Goal: Task Accomplishment & Management: Manage account settings

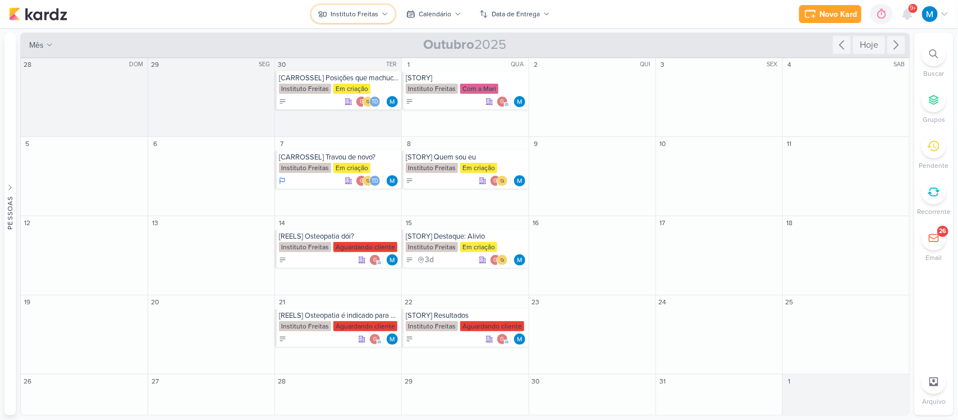
click at [385, 13] on icon at bounding box center [385, 14] width 4 height 2
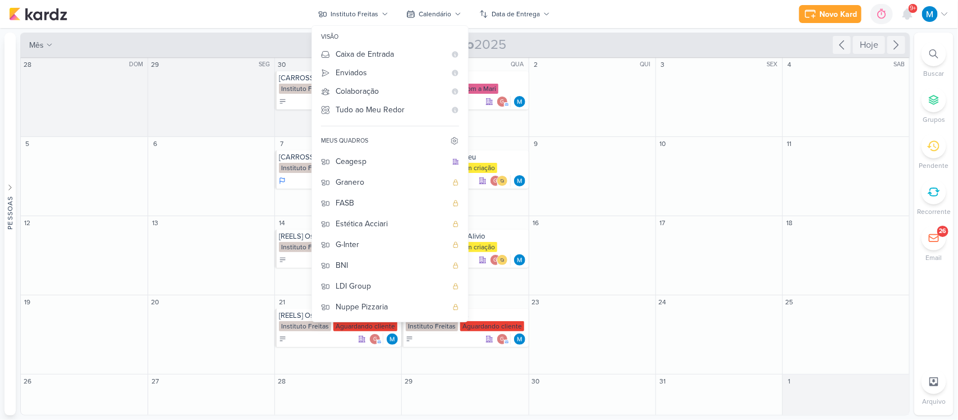
click at [611, 13] on div "Novo Kard Ctrl + k 0h0m Sessão desligada... Hoje 0h0m Semana 0h0m Mês 0h0m" at bounding box center [479, 14] width 940 height 28
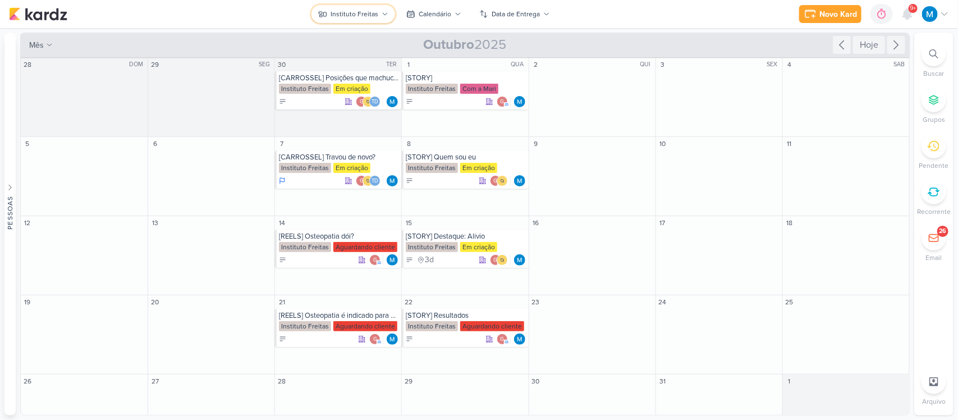
click at [384, 12] on icon at bounding box center [384, 14] width 7 height 7
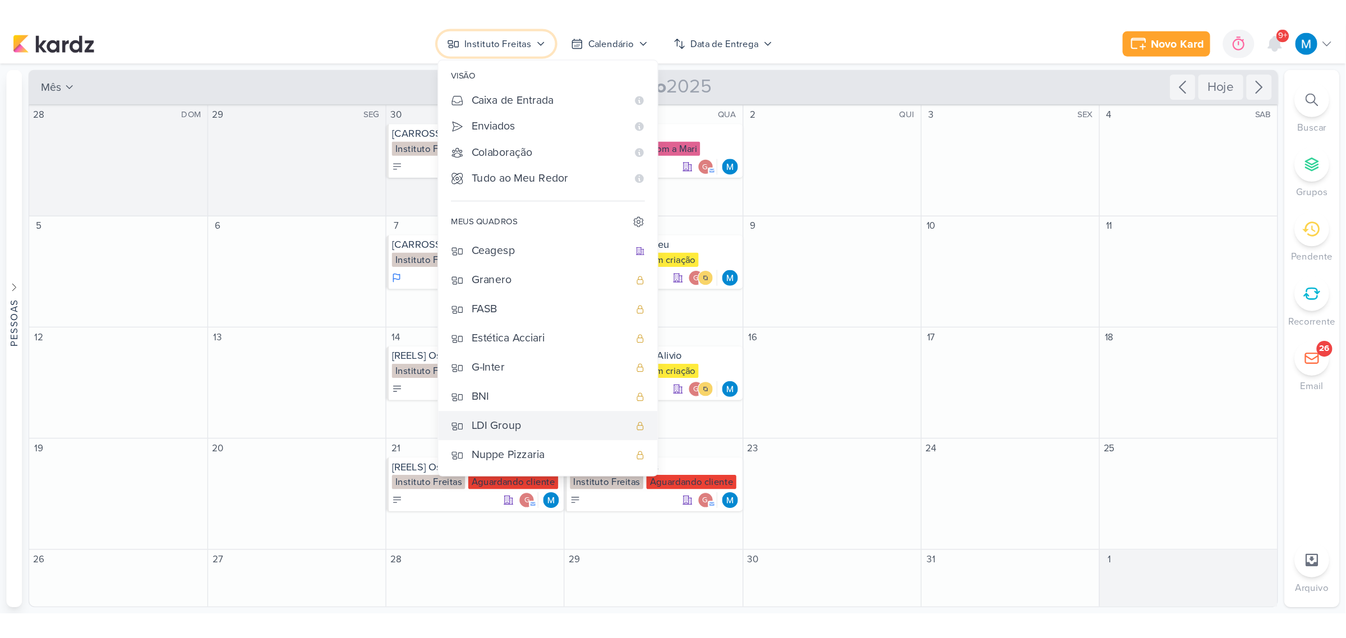
scroll to position [60, 0]
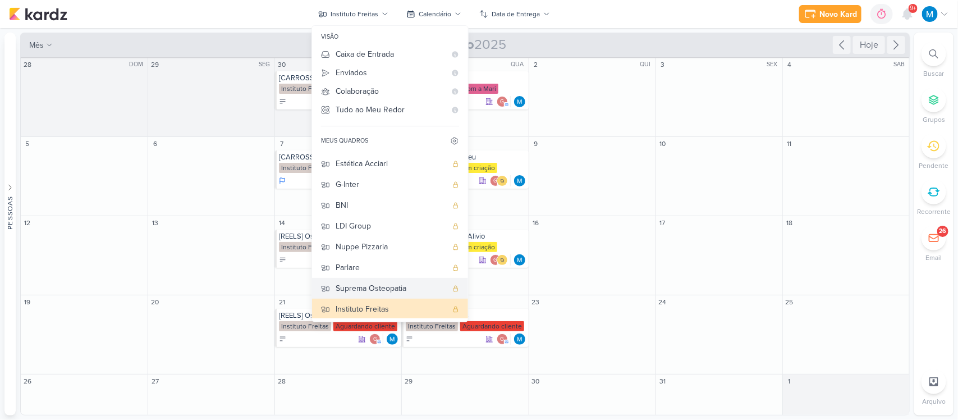
click at [386, 282] on div "Suprema Osteopatia" at bounding box center [390, 288] width 111 height 12
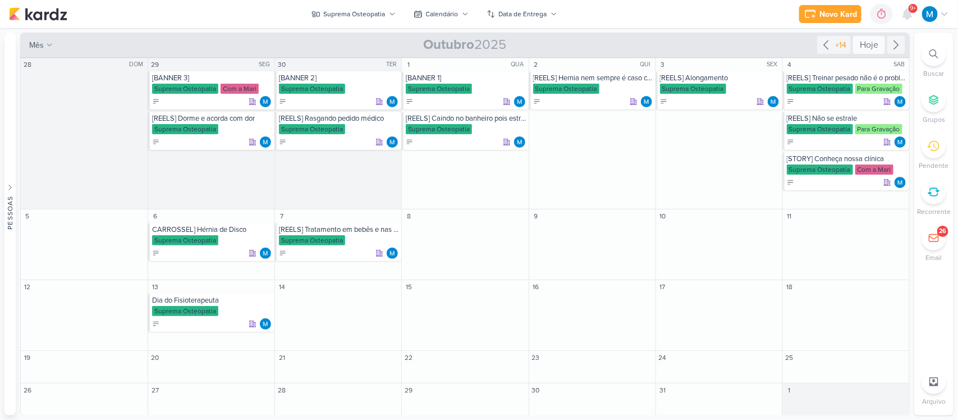
click at [867, 45] on div "Hoje" at bounding box center [869, 45] width 32 height 18
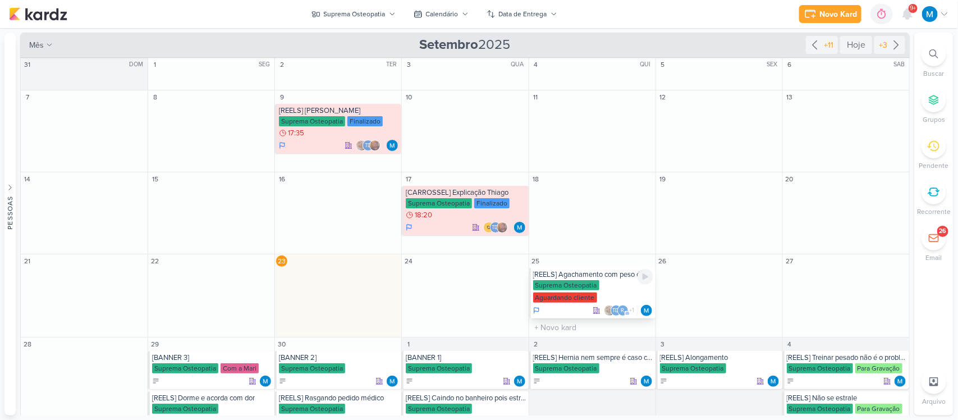
click at [609, 275] on div "[REELS] Agachamento com peso é padrão ouro no tratamento de dor na lombar" at bounding box center [593, 274] width 120 height 9
click at [0, 0] on div at bounding box center [0, 0] width 0 height 0
click at [608, 274] on div "[REELS] Agachamento com peso é padrão ouro no tratamento de dor na lombar" at bounding box center [593, 274] width 120 height 9
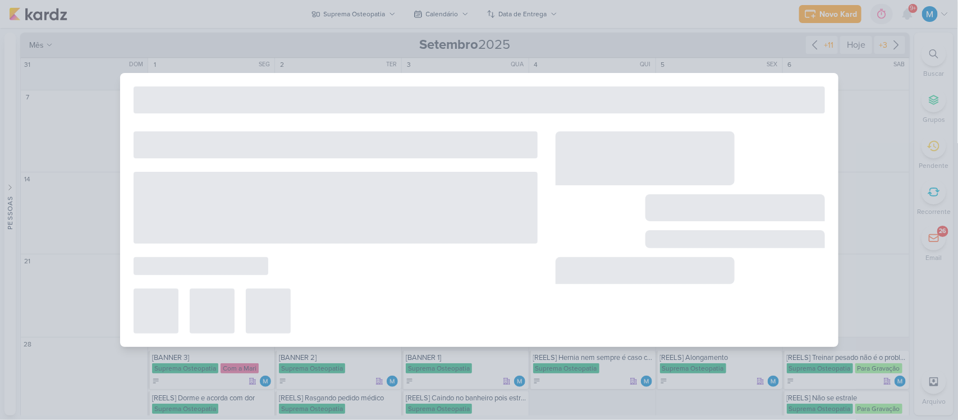
click at [608, 274] on div at bounding box center [645, 270] width 180 height 27
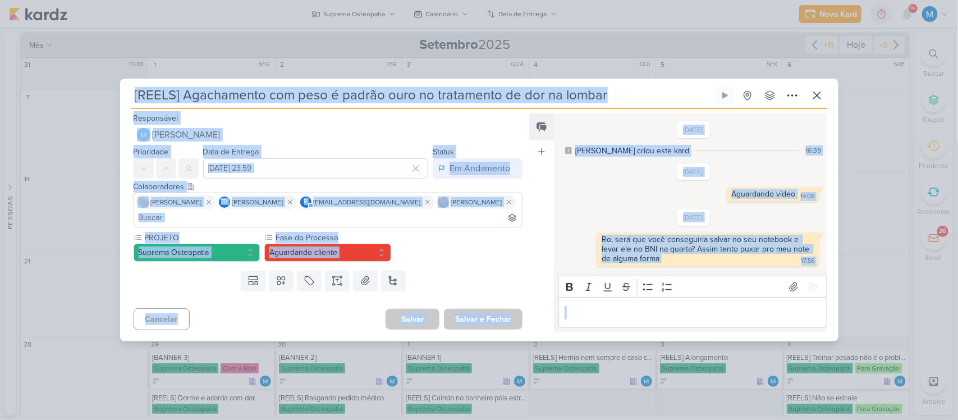
click at [630, 201] on div "Aguardando vídeo 14:06 14:06 [GEOGRAPHIC_DATA]" at bounding box center [693, 194] width 260 height 15
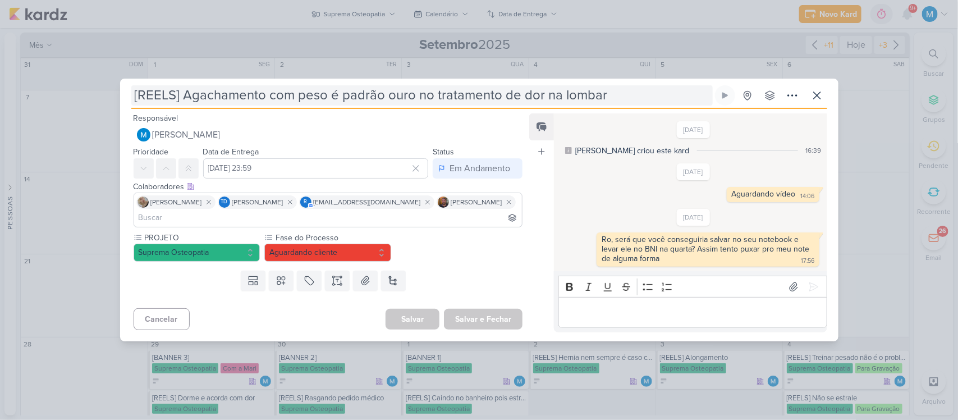
drag, startPoint x: 477, startPoint y: 107, endPoint x: 427, endPoint y: 95, distance: 51.2
click at [427, 95] on div "[REELS] Agachamento com peso é padrão ouro no tratamento de dor na lombar Criad…" at bounding box center [479, 97] width 696 height 24
click at [427, 95] on input "[REELS] Agachamento com peso é padrão ouro no tratamento de dor na lombar" at bounding box center [421, 95] width 581 height 20
drag, startPoint x: 424, startPoint y: 68, endPoint x: 119, endPoint y: 89, distance: 305.3
click at [119, 89] on div "[REELS] Agachamento com peso é padrão ouro no tratamento de dor na lombar" at bounding box center [479, 210] width 958 height 420
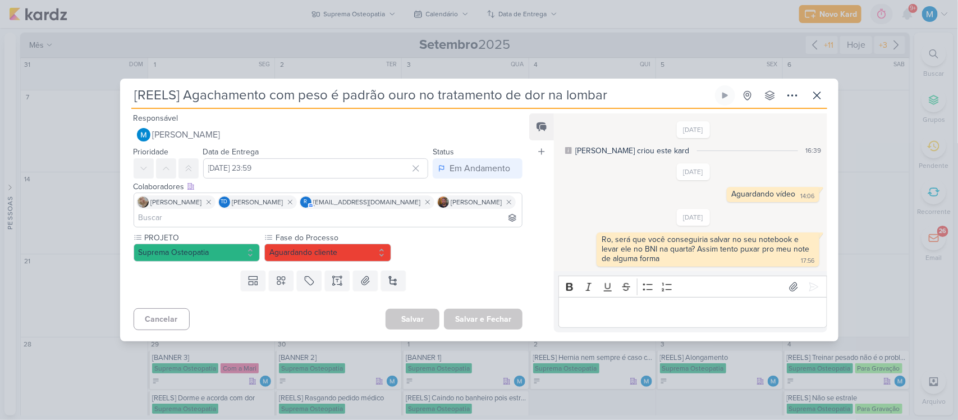
click at [610, 203] on div "[DATE] [PERSON_NAME] criou este kard 16:39 [DATE] Aguardando vídeo" at bounding box center [689, 192] width 271 height 157
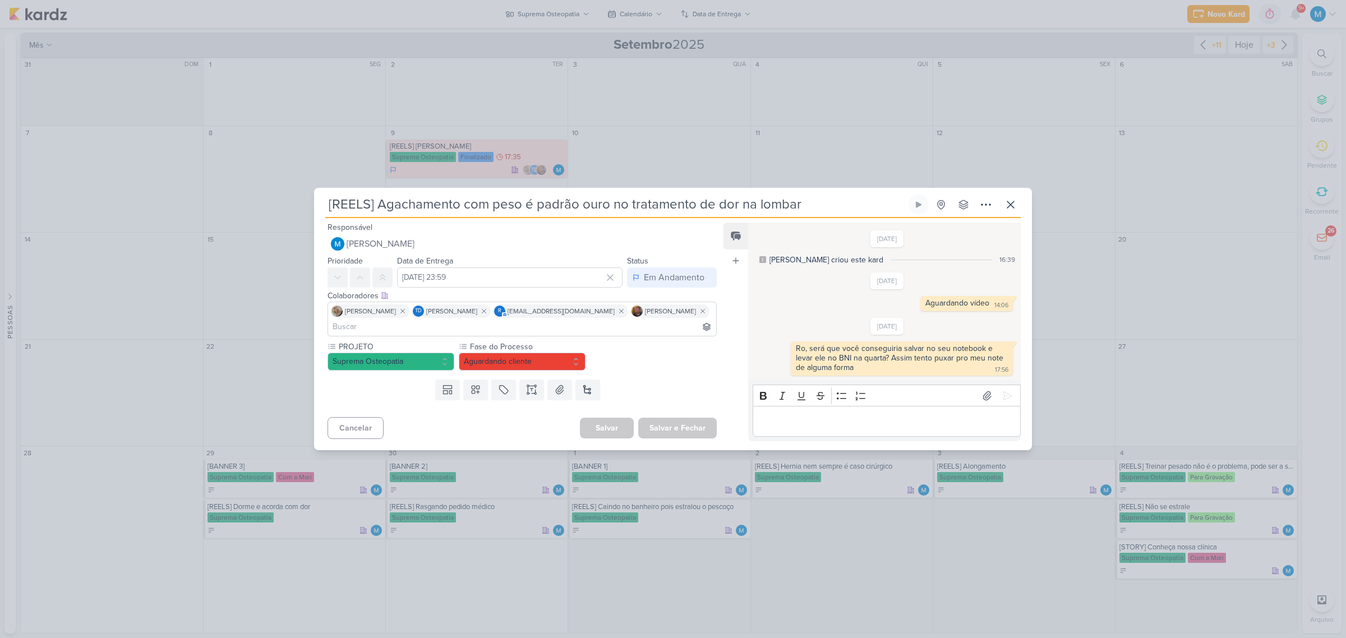
drag, startPoint x: 379, startPoint y: 206, endPoint x: 872, endPoint y: 201, distance: 493.1
click at [872, 201] on input "[REELS] Agachamento com peso é padrão ouro no tratamento de dor na lombar" at bounding box center [615, 205] width 581 height 20
click at [556, 369] on button "Aguardando cliente" at bounding box center [522, 362] width 127 height 18
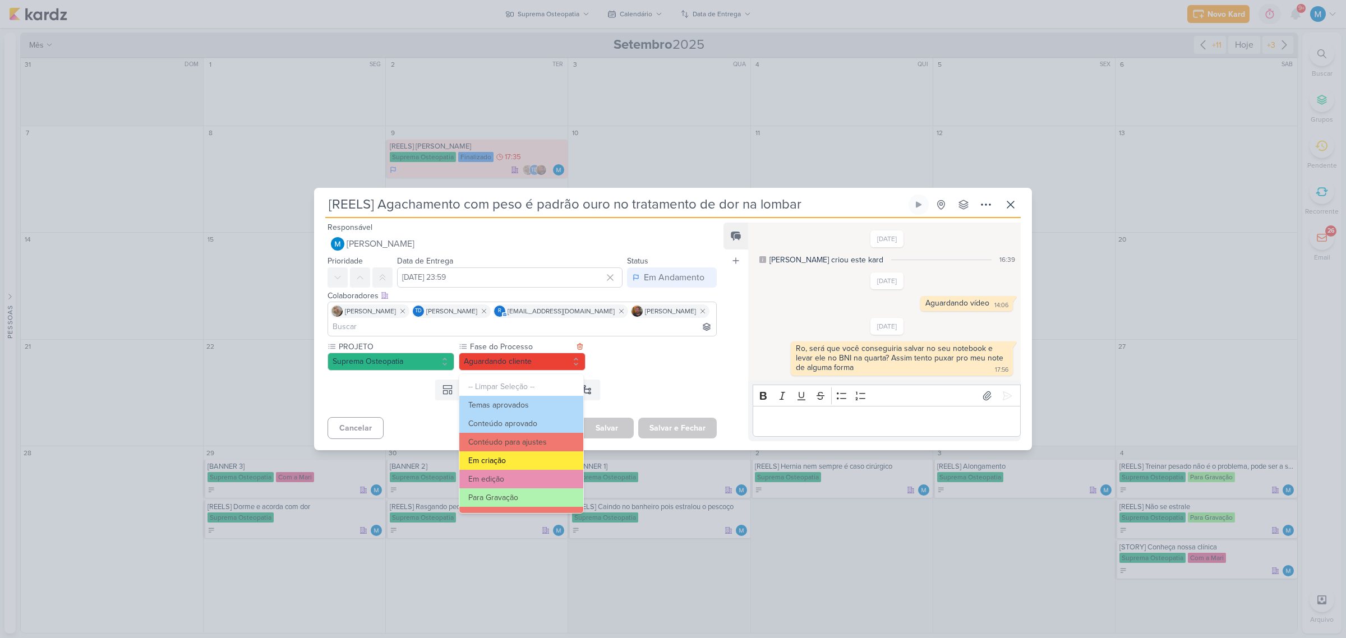
click at [527, 419] on button "Em criação" at bounding box center [521, 461] width 124 height 19
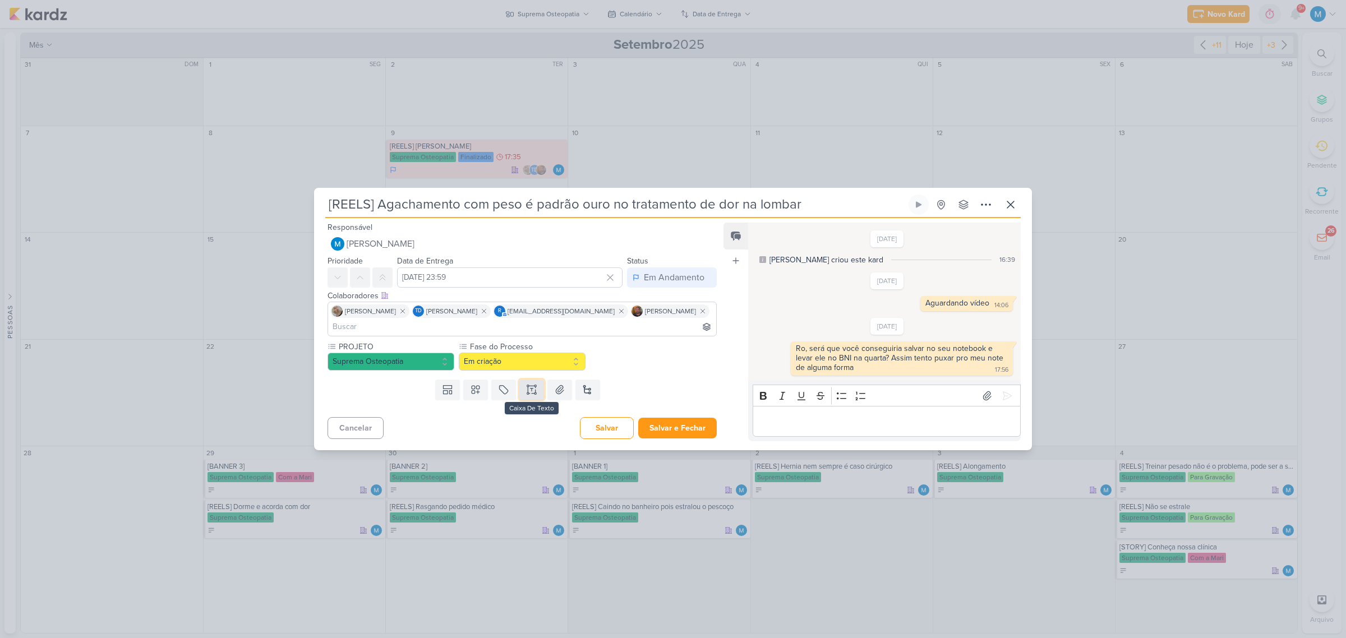
click at [528, 395] on icon at bounding box center [531, 389] width 11 height 11
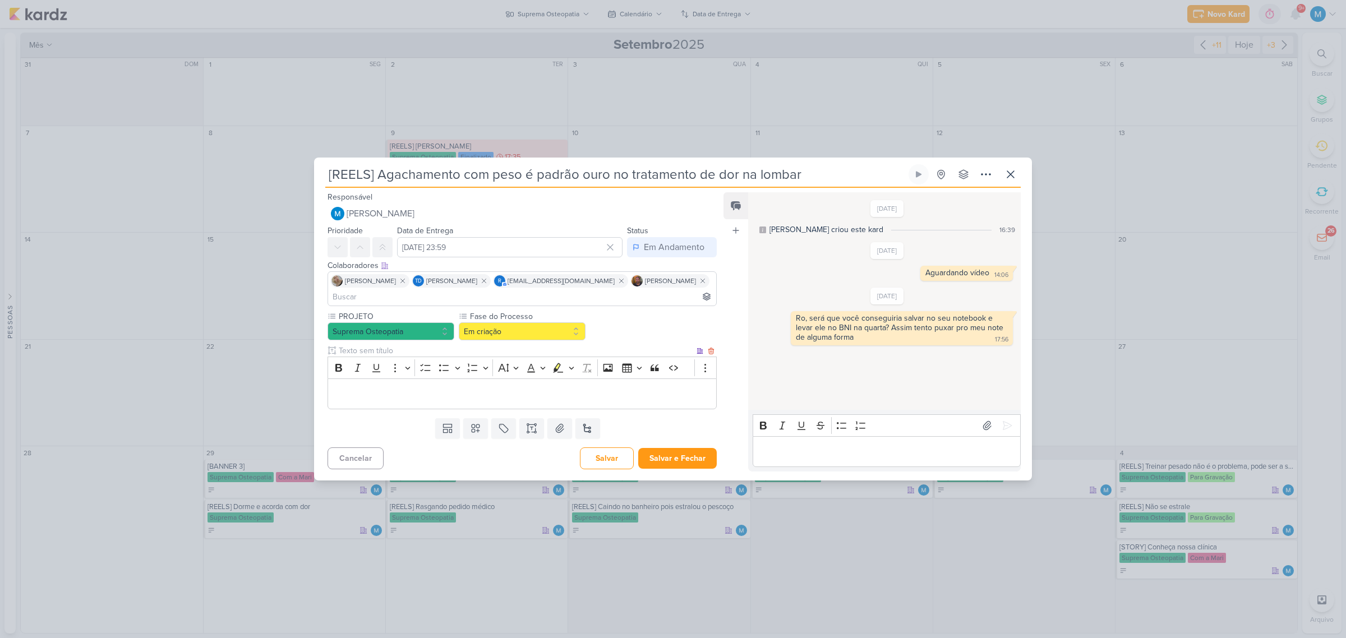
click at [425, 387] on p "Editor editing area: main" at bounding box center [522, 393] width 377 height 13
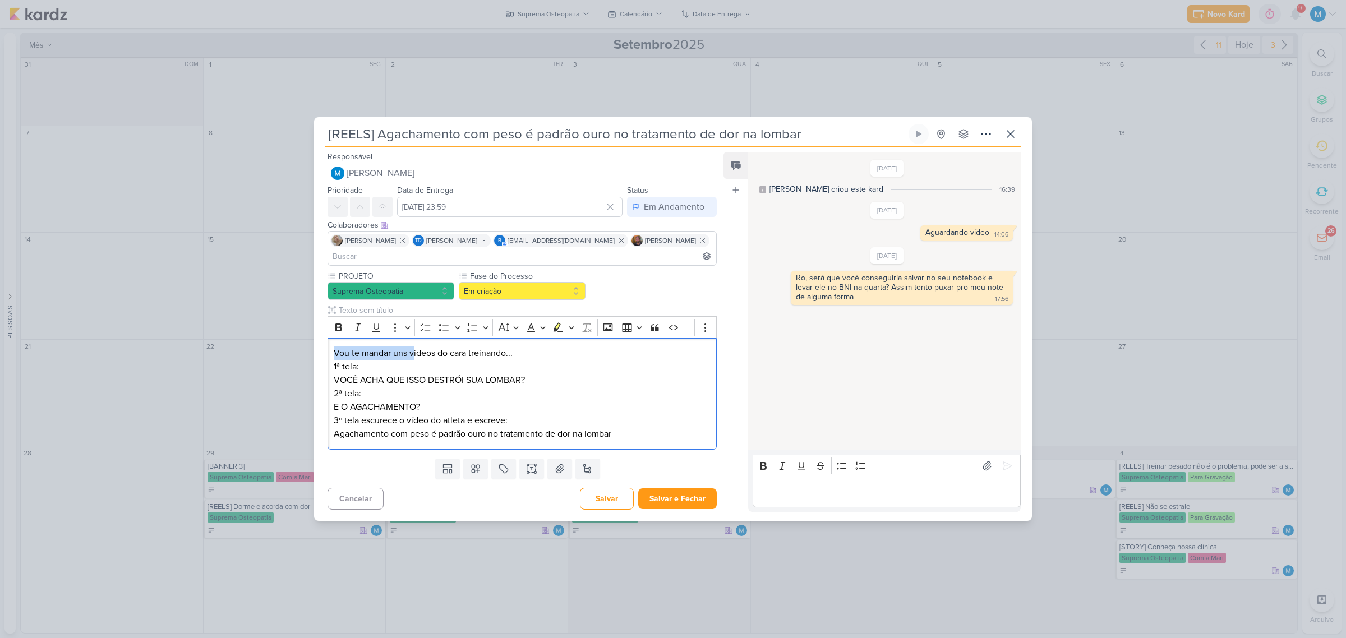
drag, startPoint x: 413, startPoint y: 351, endPoint x: 324, endPoint y: 349, distance: 89.8
click at [324, 349] on div "PROJETO Suprema Osteopatia Fase do Processo" at bounding box center [517, 361] width 407 height 183
click at [655, 419] on p "3º tela escurece o vídeo do atleta e escreve: Agachamento com peso é padrão our…" at bounding box center [522, 427] width 377 height 27
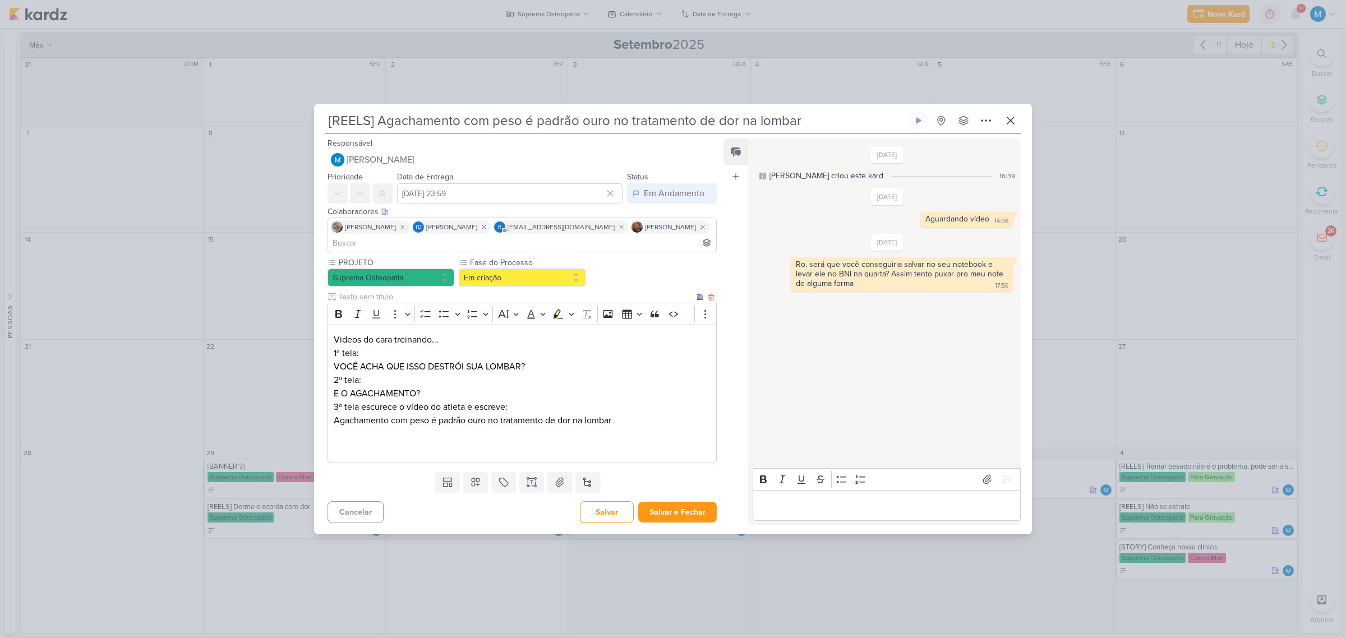
click at [362, 419] on div "Videos do cara treinando... 1ª tela: VOCÊ ACHA QUE ISSO DESTRÓI SUA LOMBAR? 2ª …" at bounding box center [522, 394] width 389 height 139
drag, startPoint x: 426, startPoint y: 450, endPoint x: 514, endPoint y: 444, distance: 88.3
click at [514, 419] on p "[PERSON_NAME] vai entrar explicação daqui …" at bounding box center [522, 447] width 377 height 13
click at [510, 279] on button "Em criação" at bounding box center [522, 278] width 127 height 18
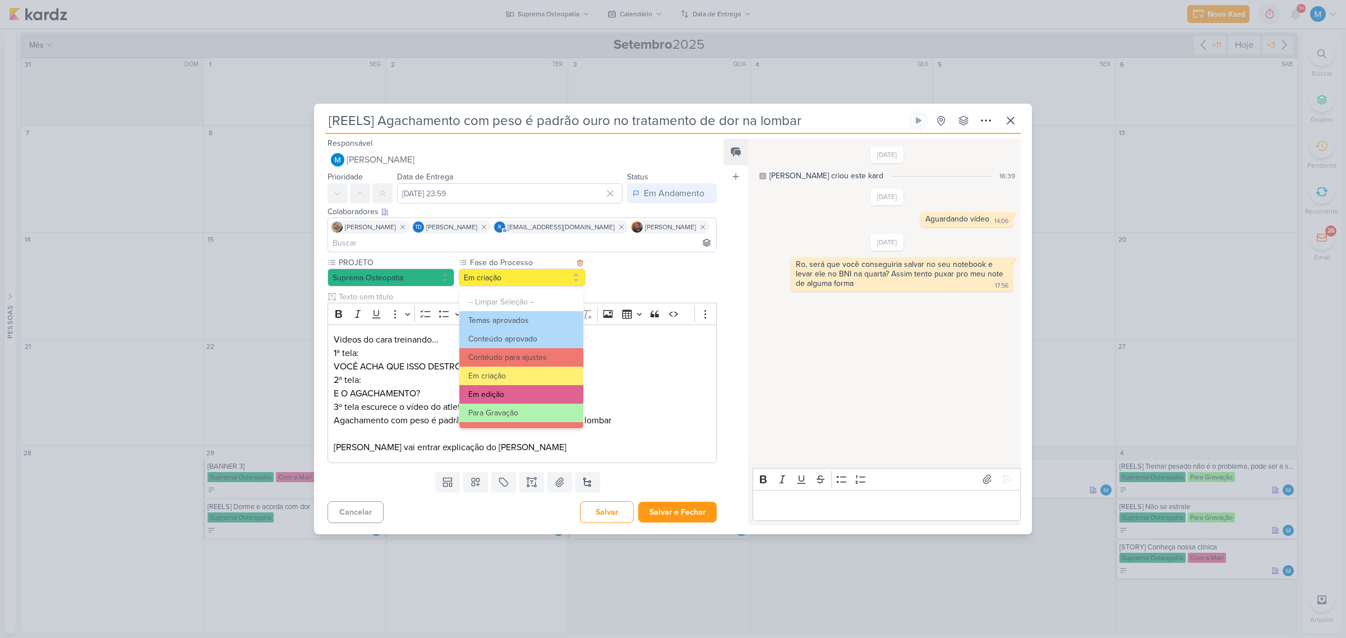
click at [502, 391] on button "Em edição" at bounding box center [521, 394] width 124 height 19
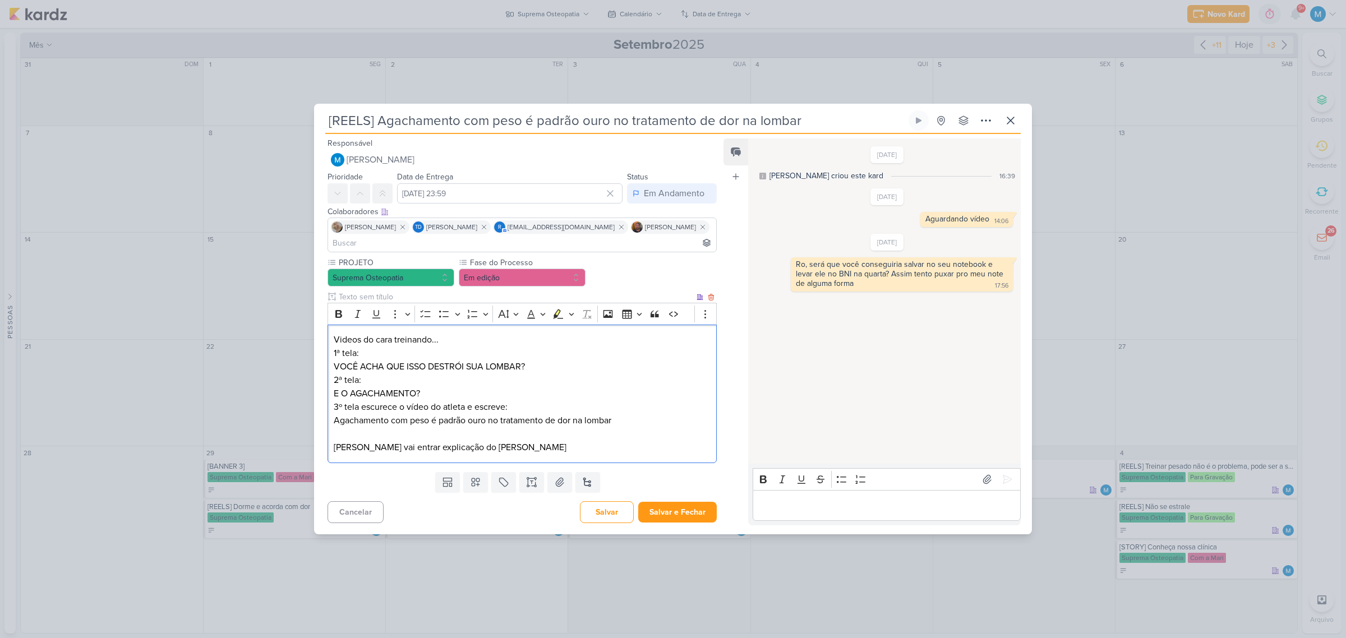
click at [615, 392] on p "2ª tela: E O AGACHAMENTO?" at bounding box center [522, 387] width 377 height 27
click at [698, 419] on button "Salvar e Fechar" at bounding box center [677, 512] width 79 height 21
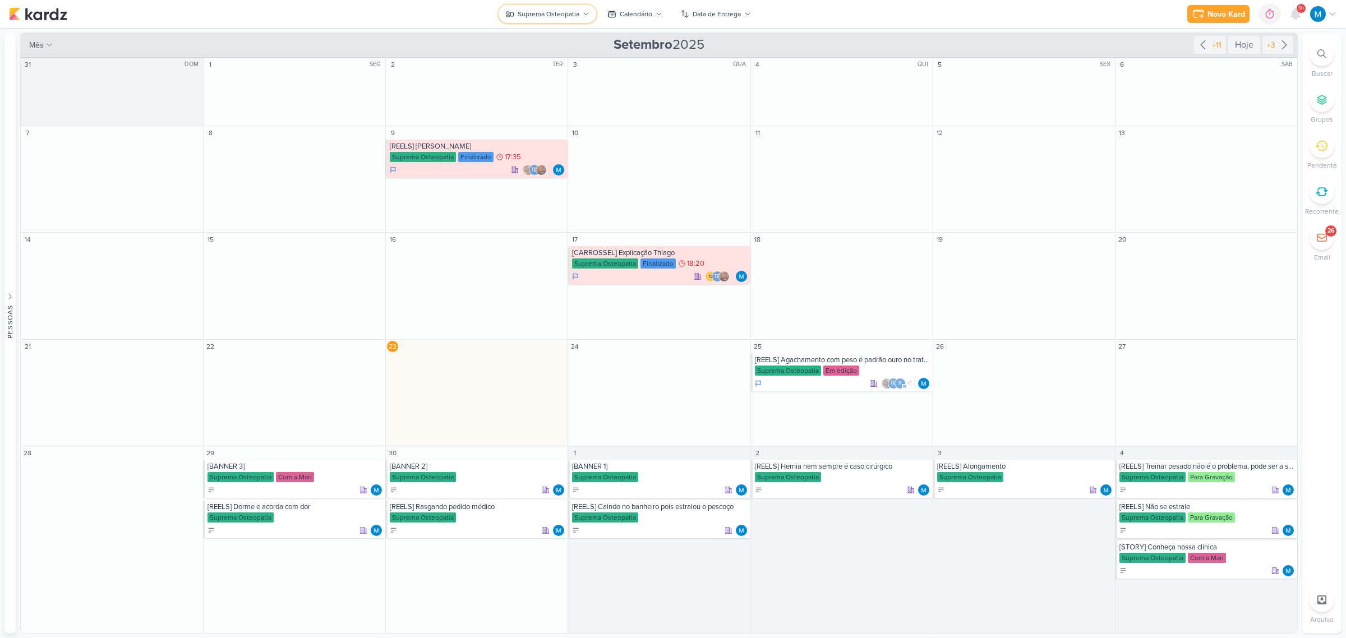
click at [572, 13] on div "Suprema Osteopatia" at bounding box center [549, 14] width 62 height 10
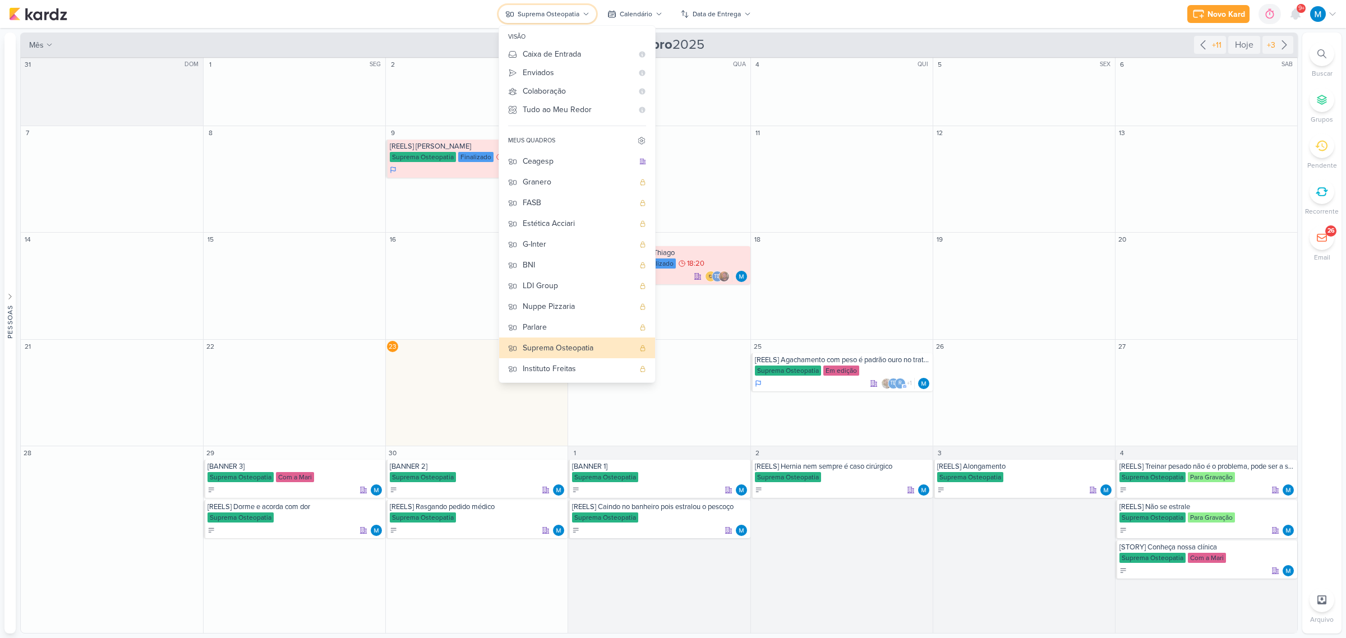
scroll to position [0, 0]
click at [559, 164] on div "Ceagesp" at bounding box center [578, 161] width 111 height 12
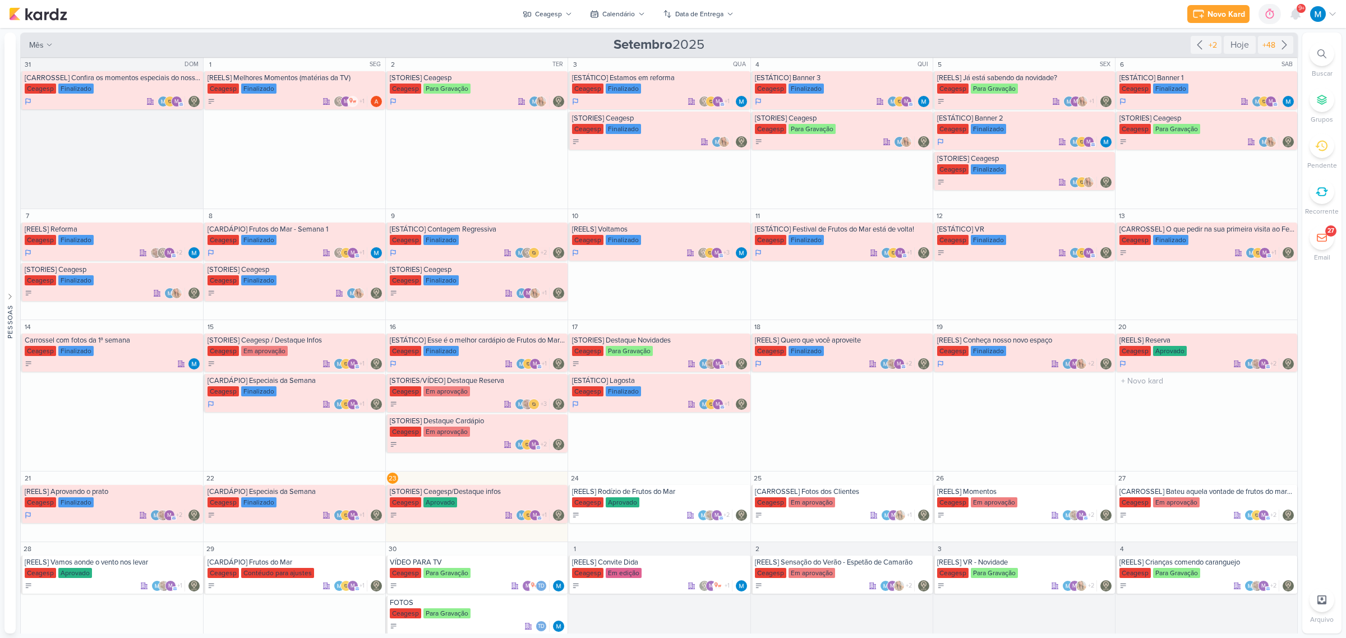
scroll to position [61, 0]
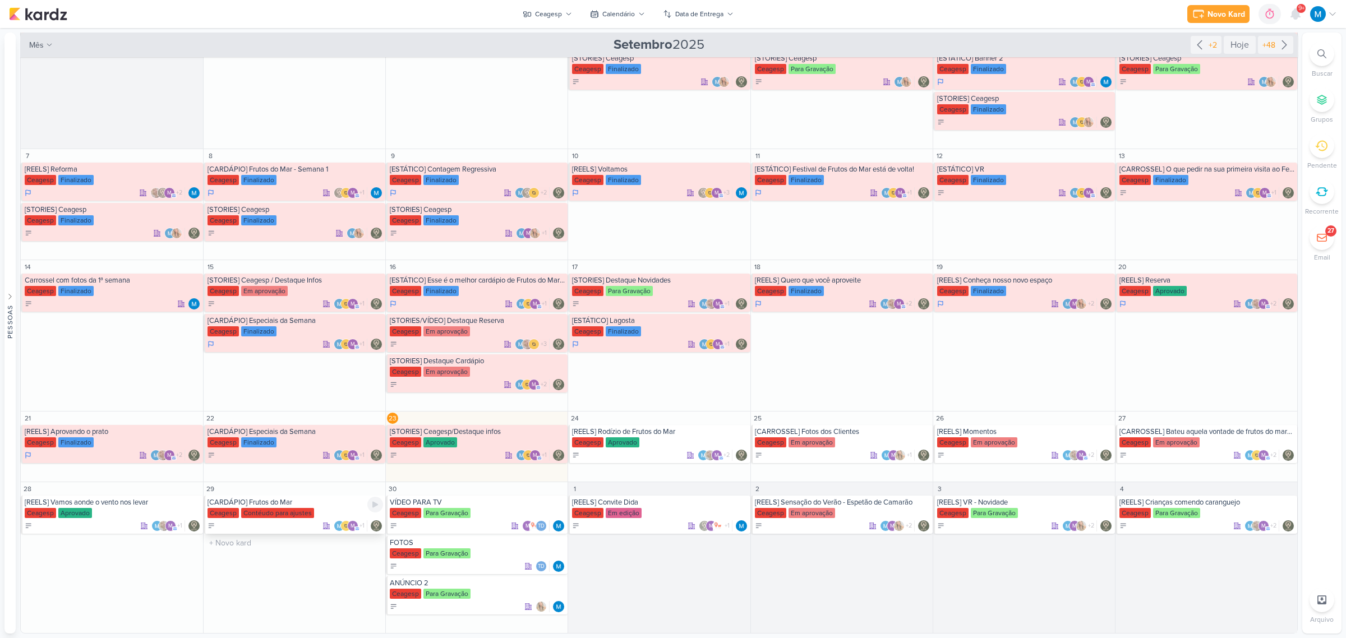
click at [259, 419] on div "[CARDÁPIO] Frutos do Mar" at bounding box center [296, 502] width 176 height 9
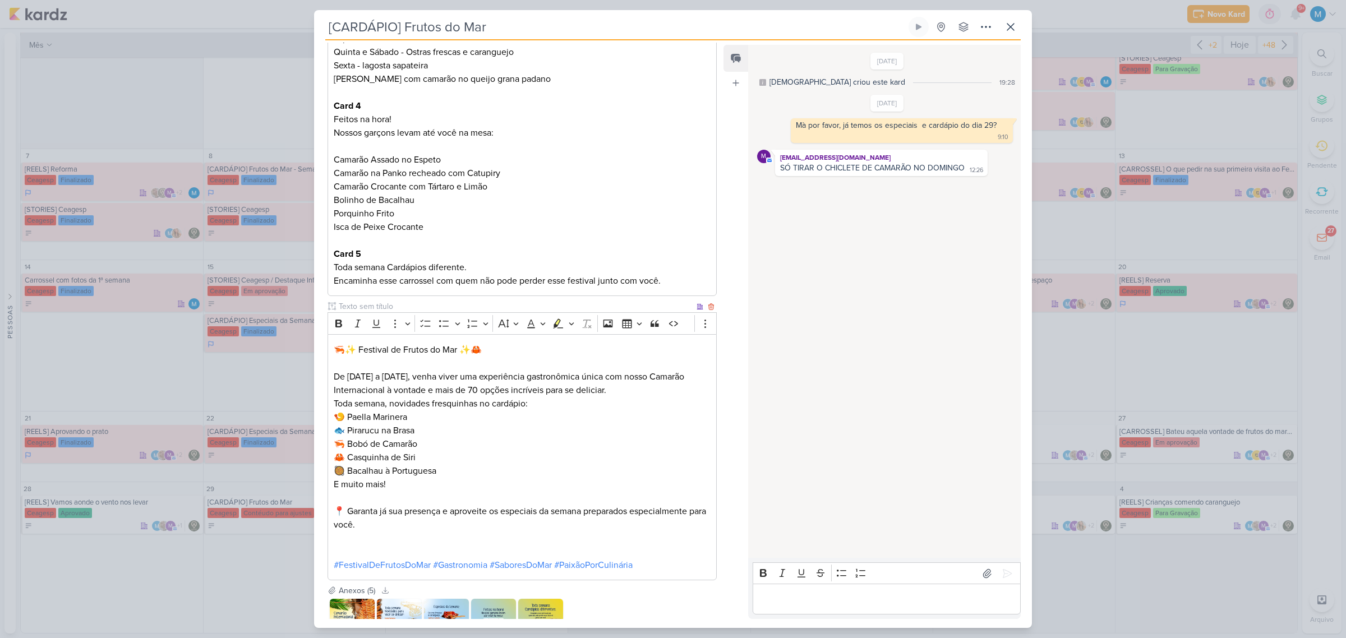
scroll to position [553, 0]
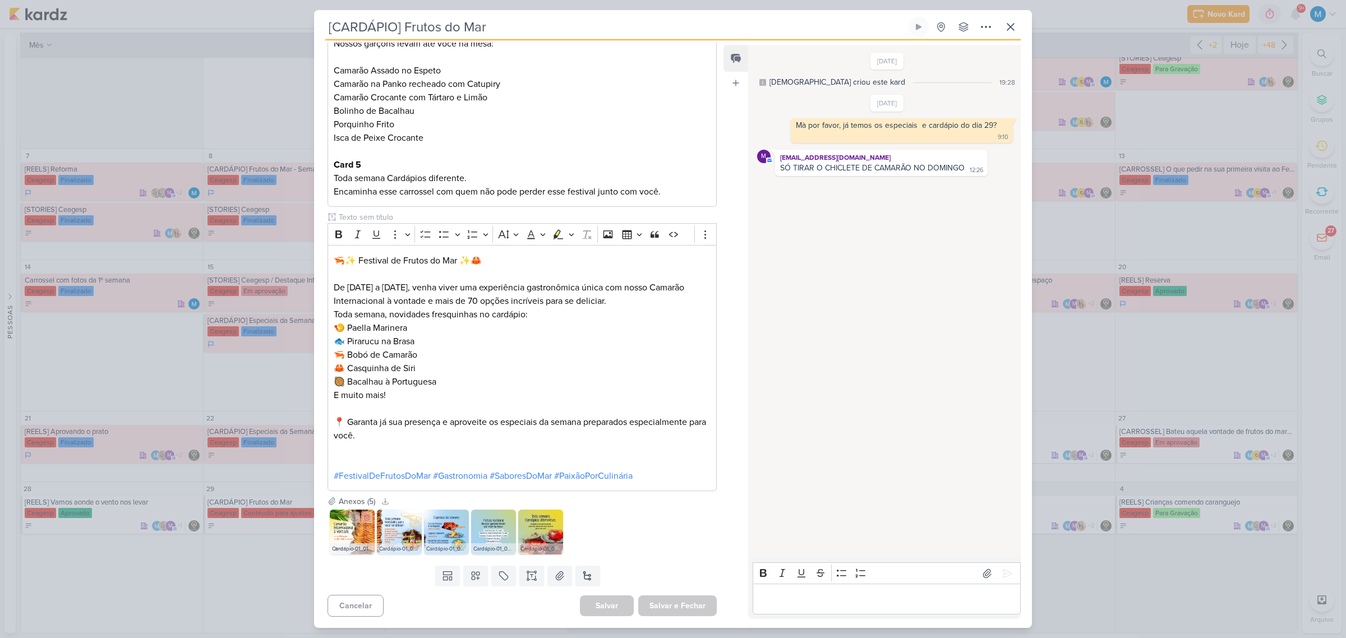
click at [343, 419] on img at bounding box center [352, 532] width 45 height 45
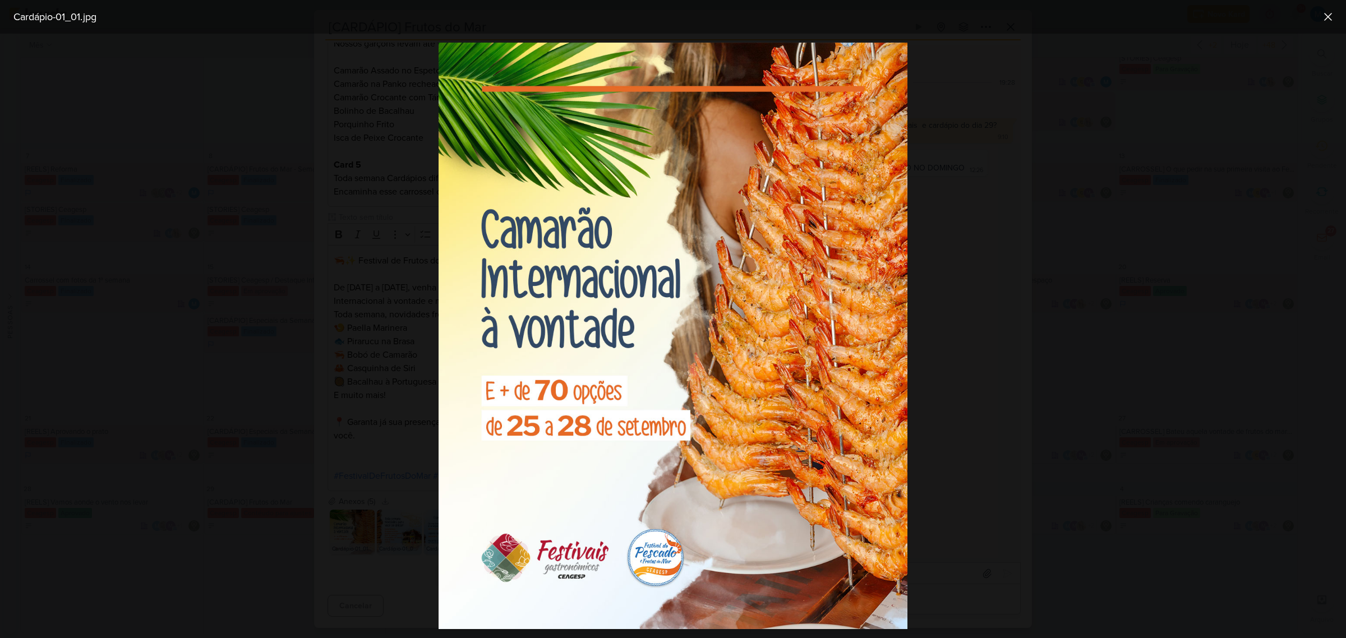
click at [957, 397] on div at bounding box center [673, 336] width 1346 height 605
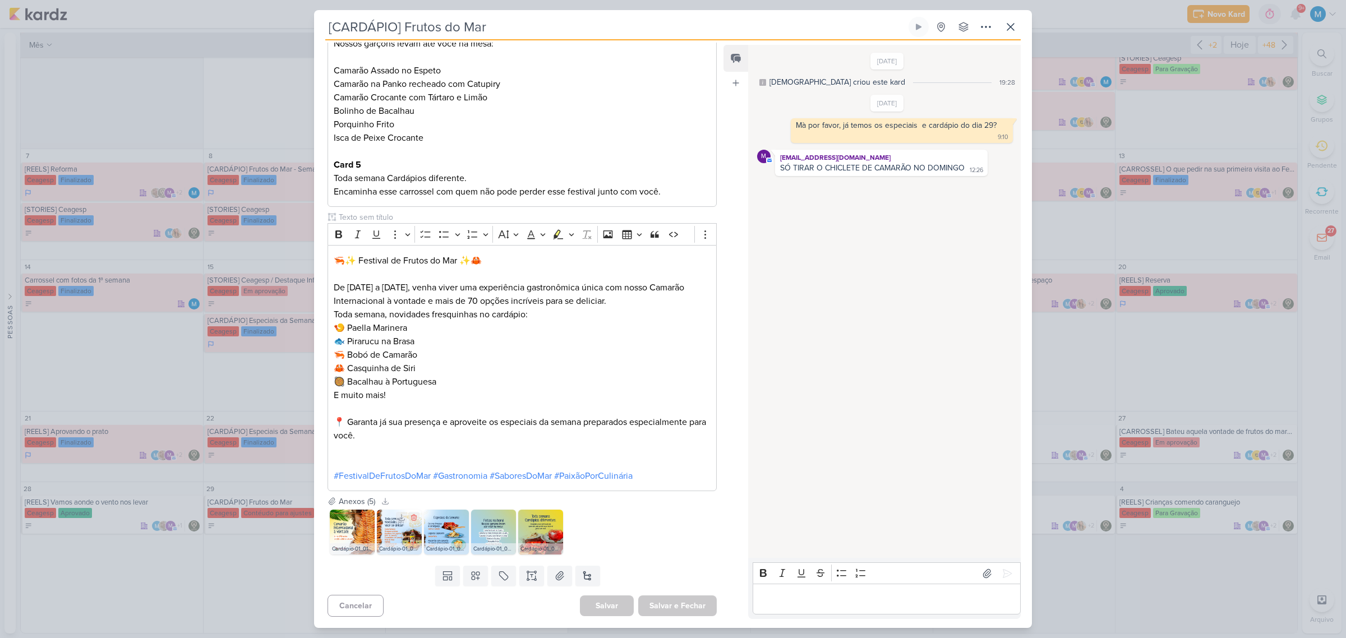
click at [398, 419] on img at bounding box center [399, 532] width 45 height 45
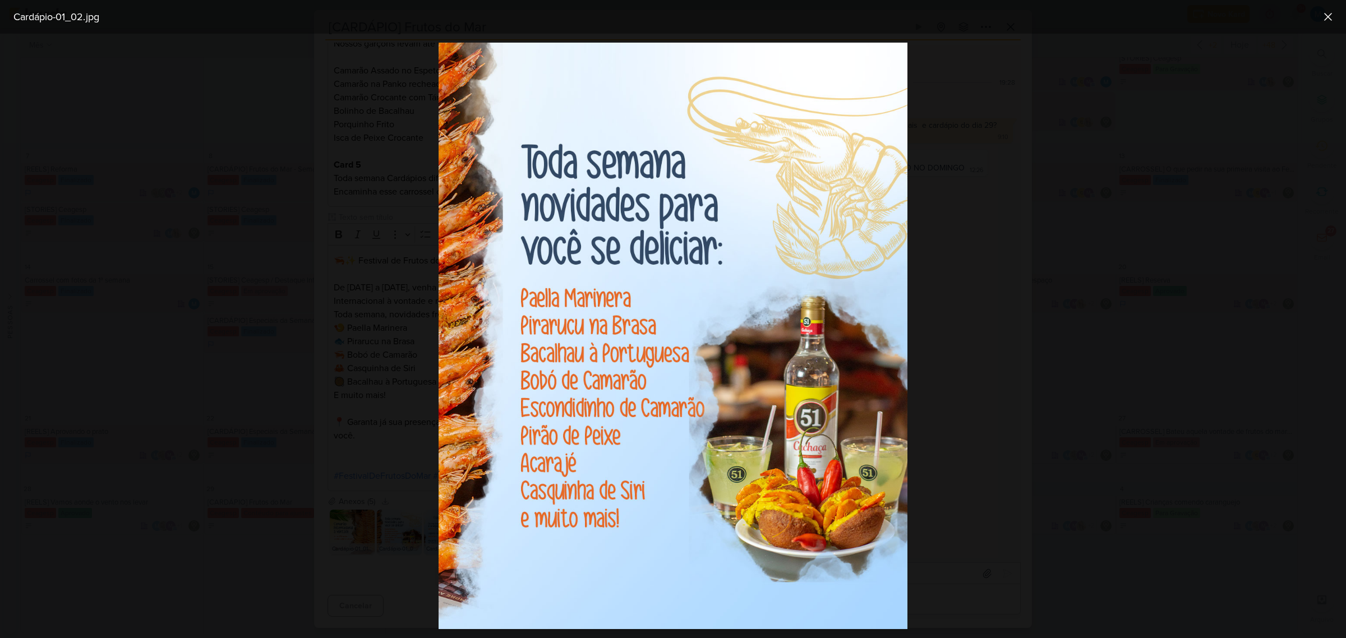
click at [957, 289] on div at bounding box center [673, 336] width 1346 height 605
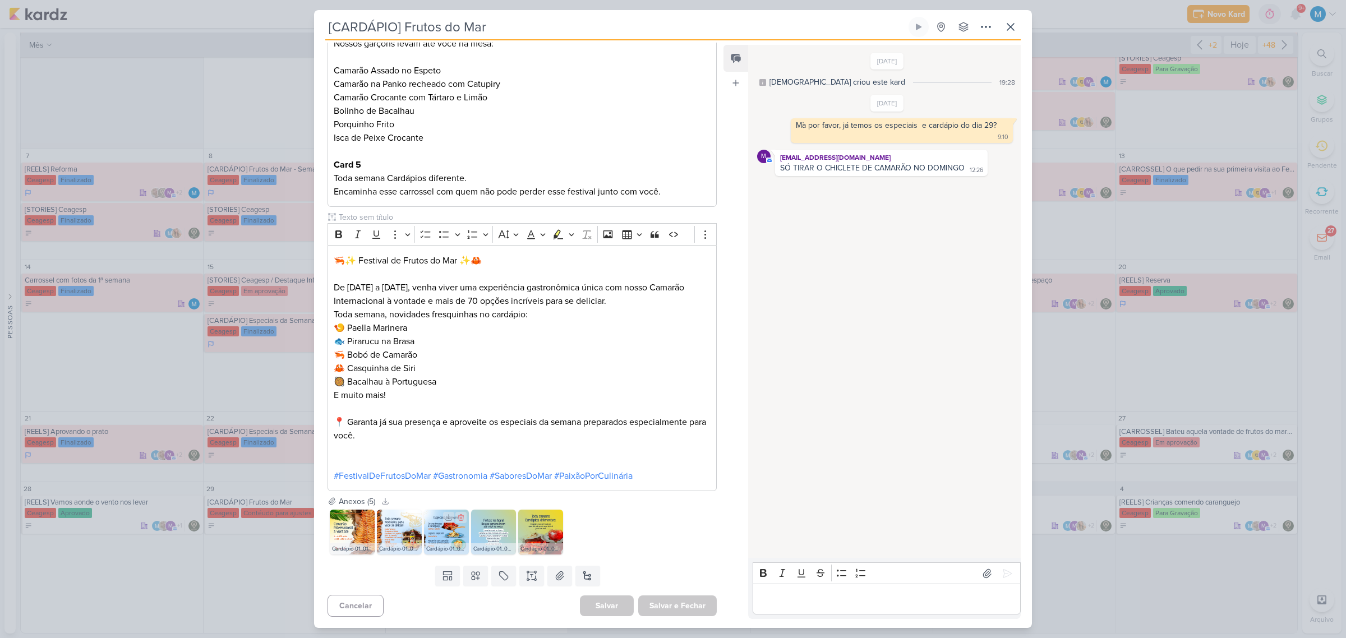
click at [450, 419] on img at bounding box center [446, 532] width 45 height 45
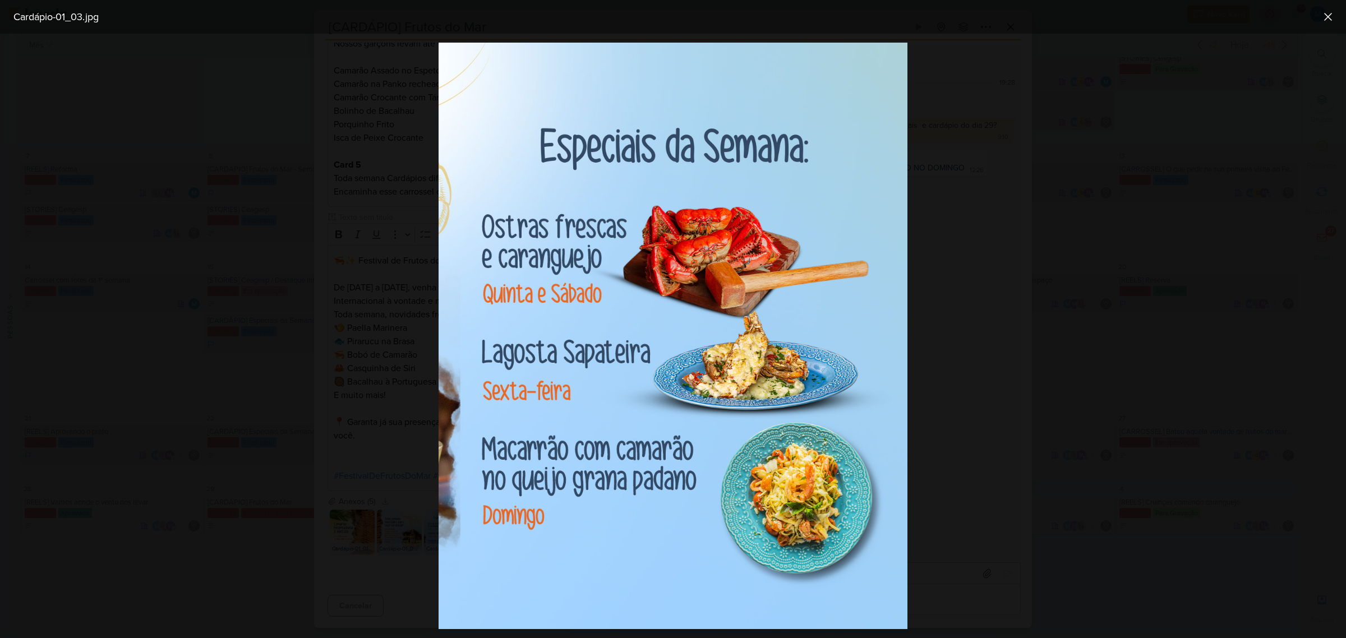
click at [957, 306] on div at bounding box center [673, 336] width 1346 height 605
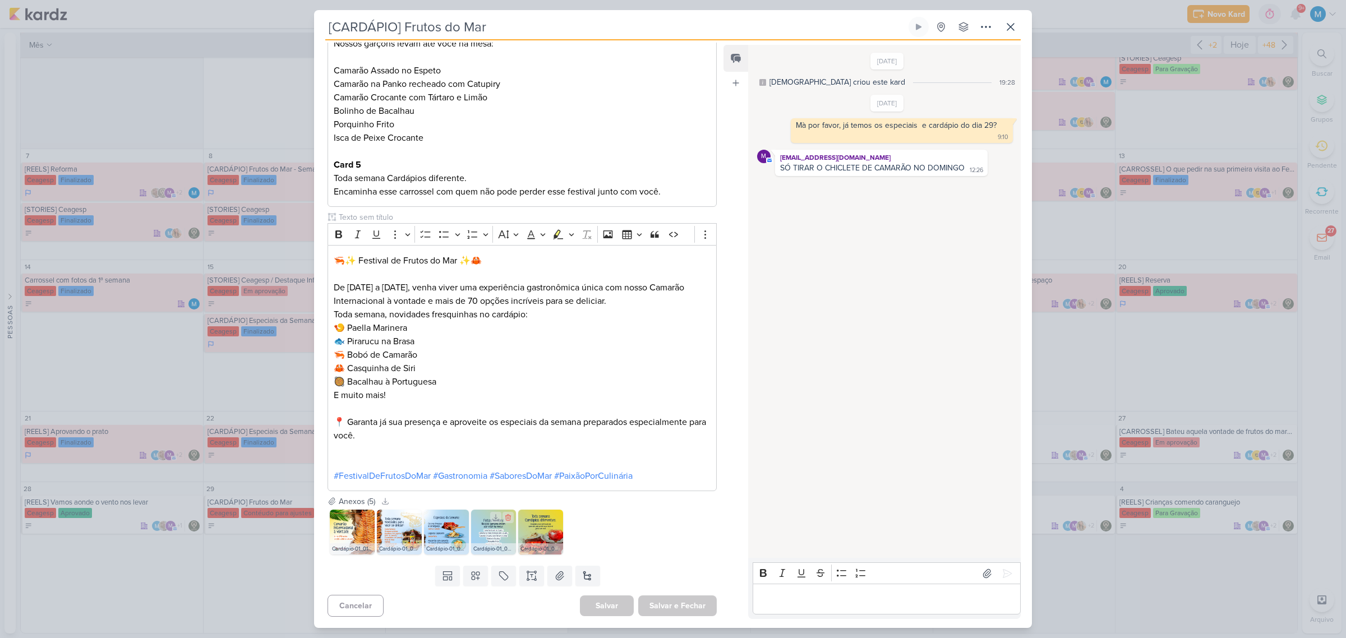
click at [496, 419] on img at bounding box center [493, 532] width 45 height 45
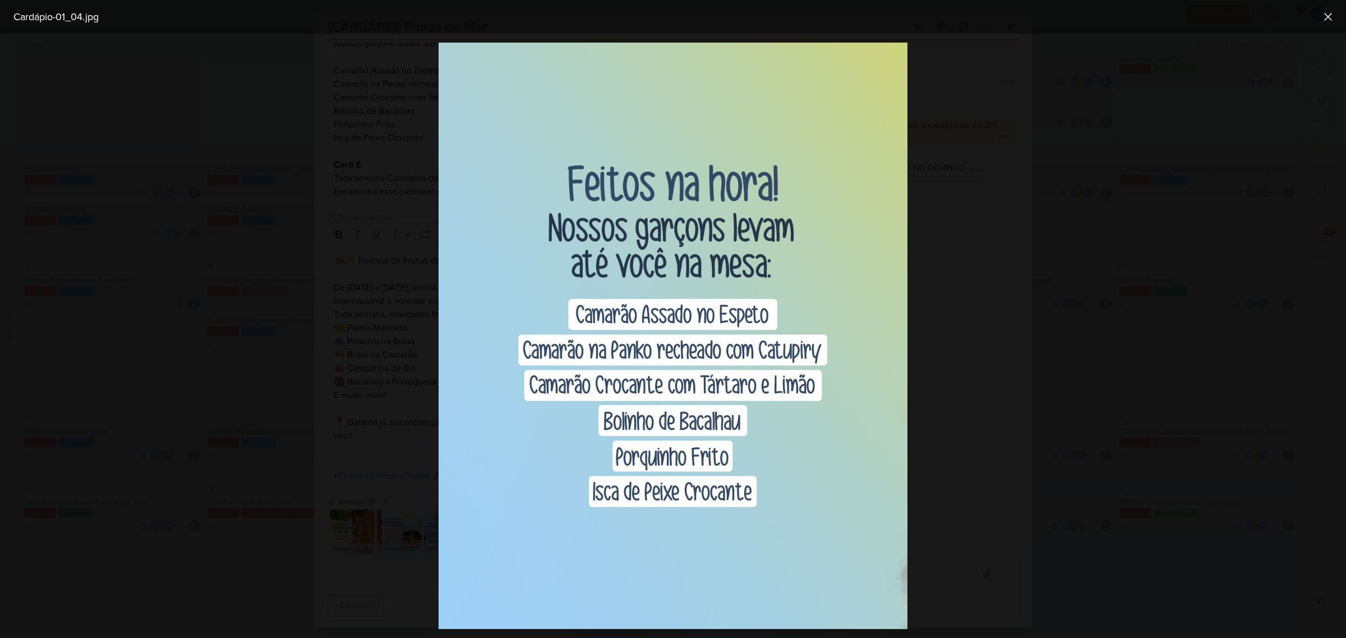
click at [957, 349] on div at bounding box center [673, 336] width 1346 height 605
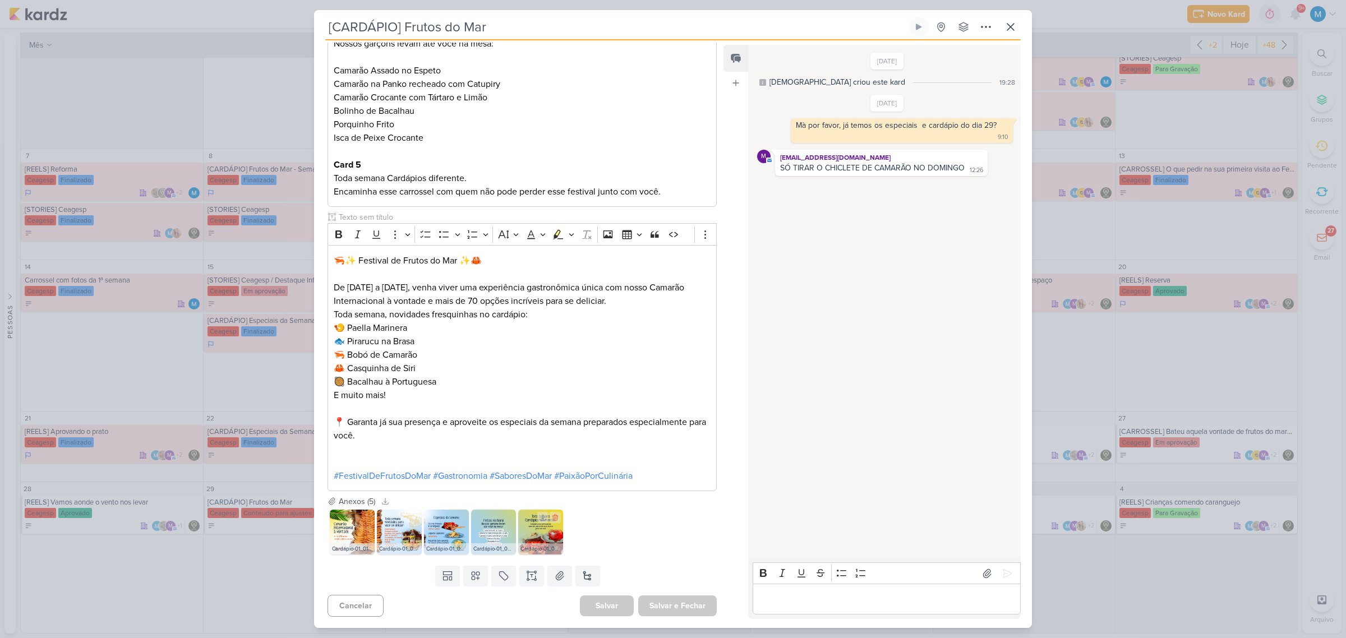
click at [536, 419] on img at bounding box center [540, 532] width 45 height 45
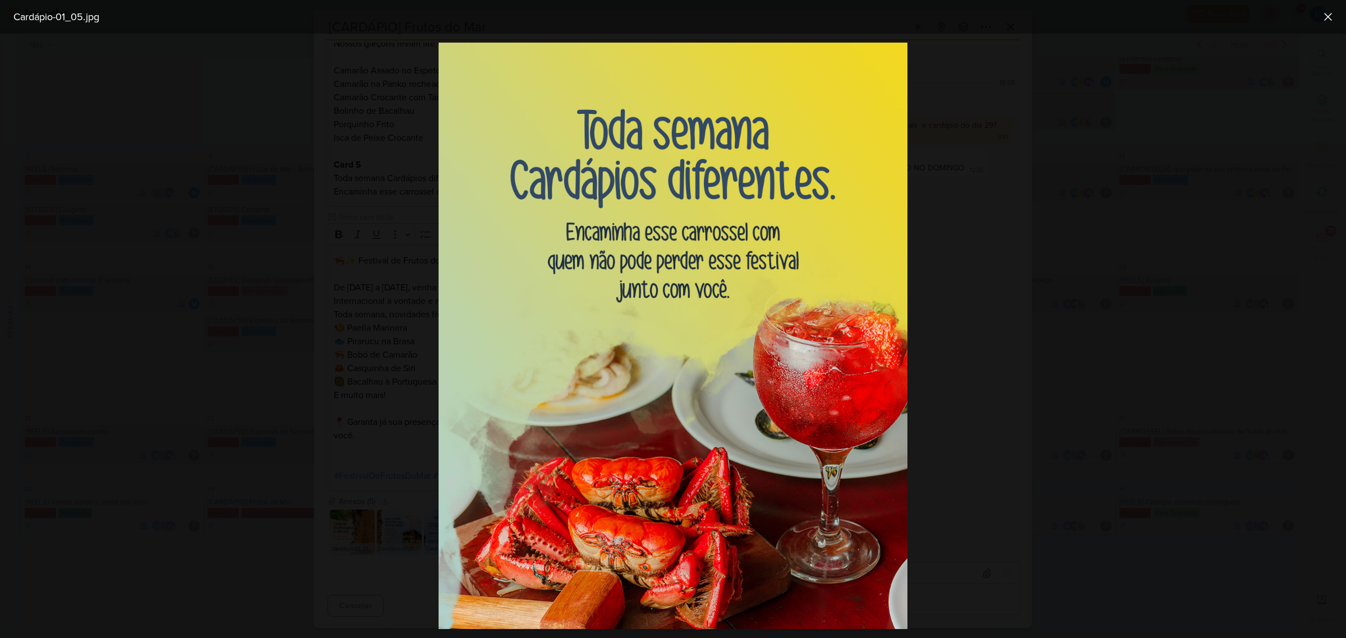
click at [957, 372] on div at bounding box center [673, 336] width 1346 height 605
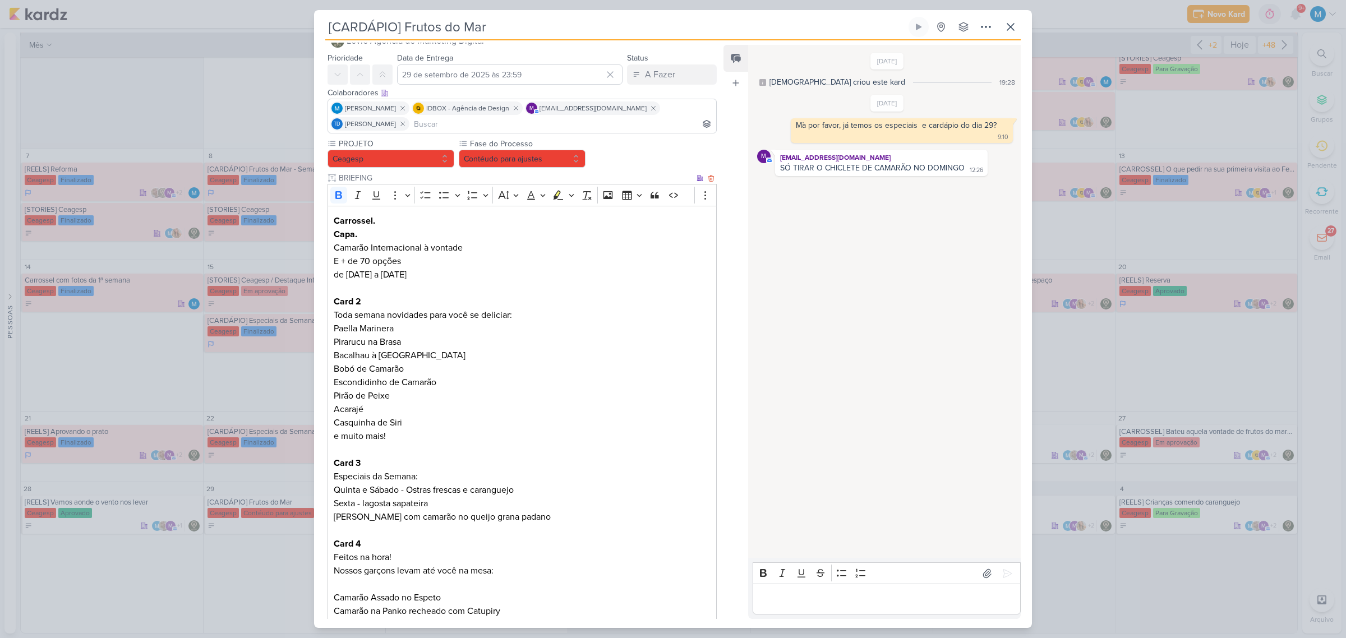
scroll to position [0, 0]
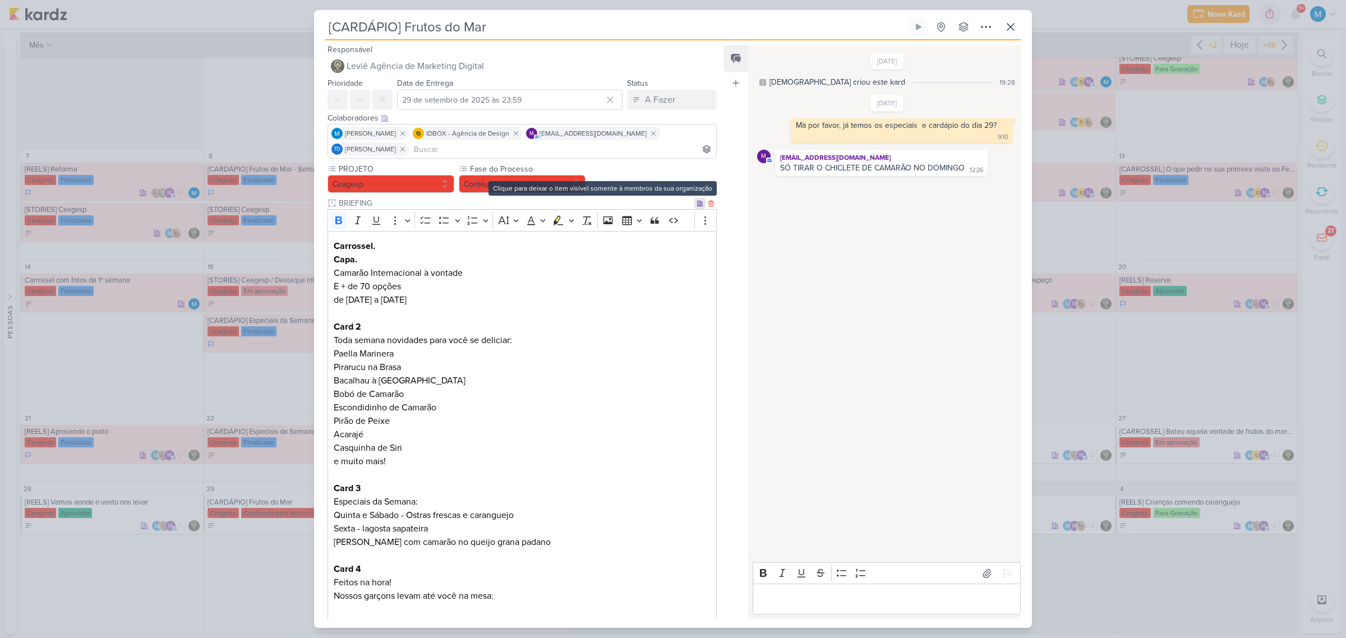
click at [694, 199] on div at bounding box center [699, 203] width 11 height 11
click at [495, 183] on button "Contéudo para ajustes" at bounding box center [522, 184] width 127 height 18
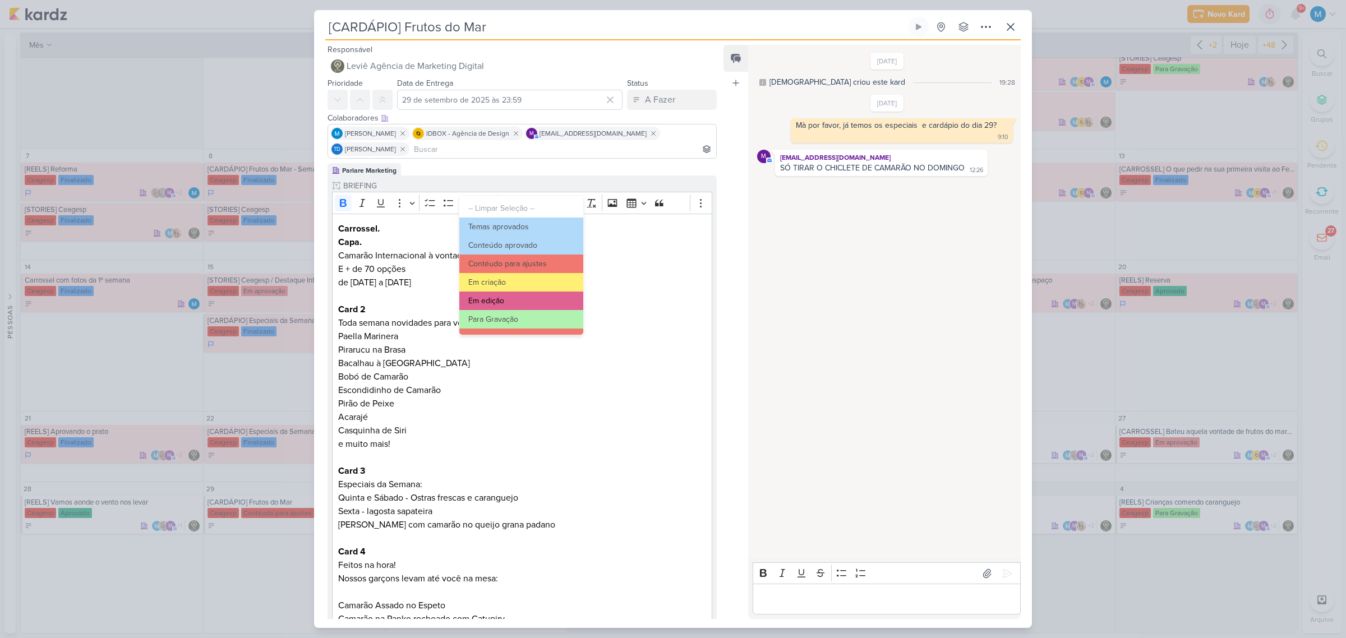
scroll to position [70, 0]
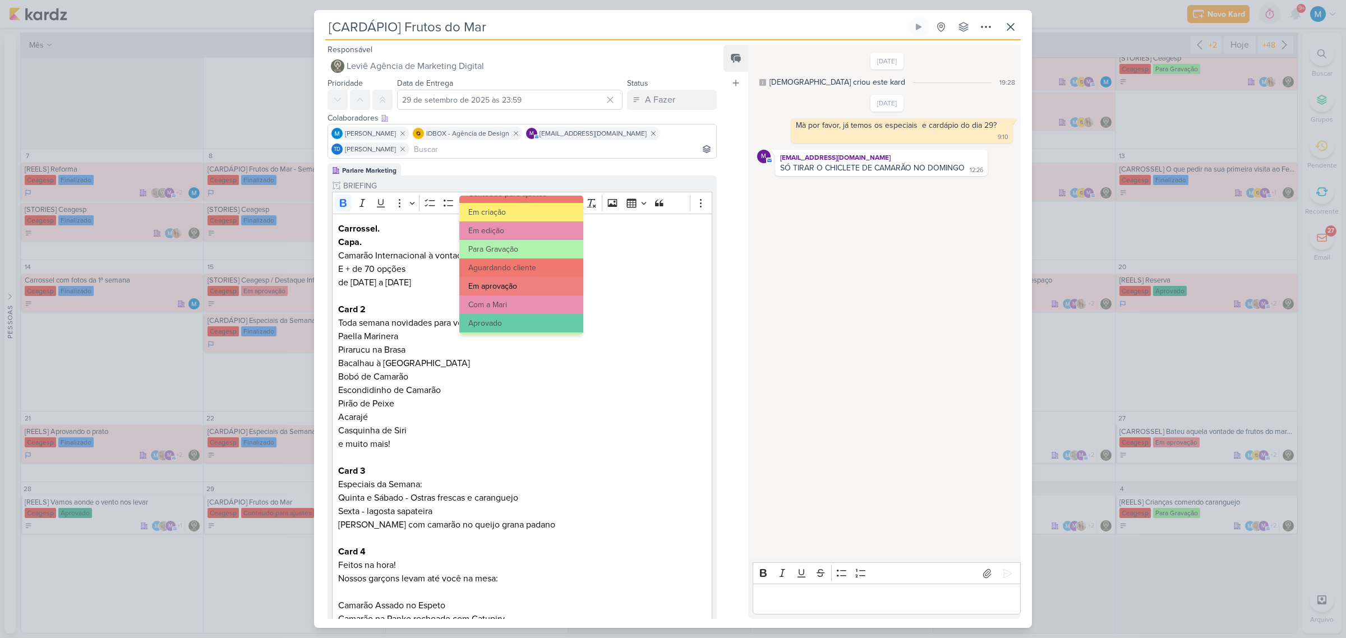
click at [523, 284] on button "Em aprovação" at bounding box center [521, 286] width 124 height 19
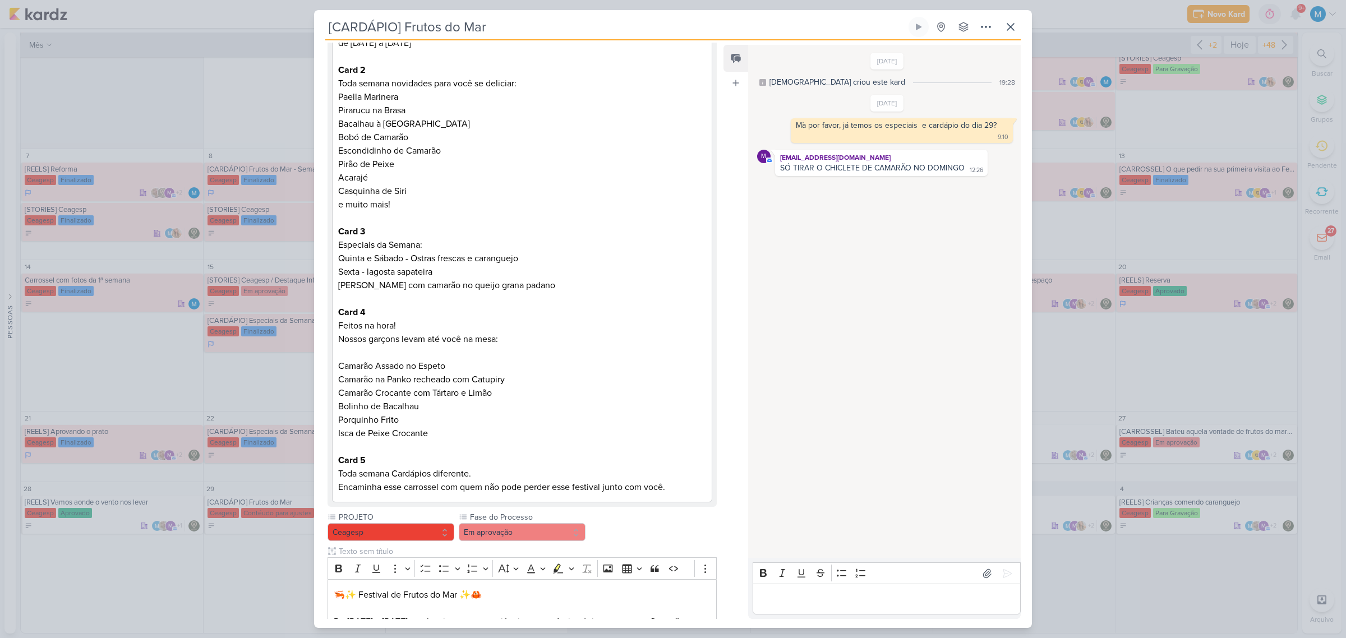
scroll to position [574, 0]
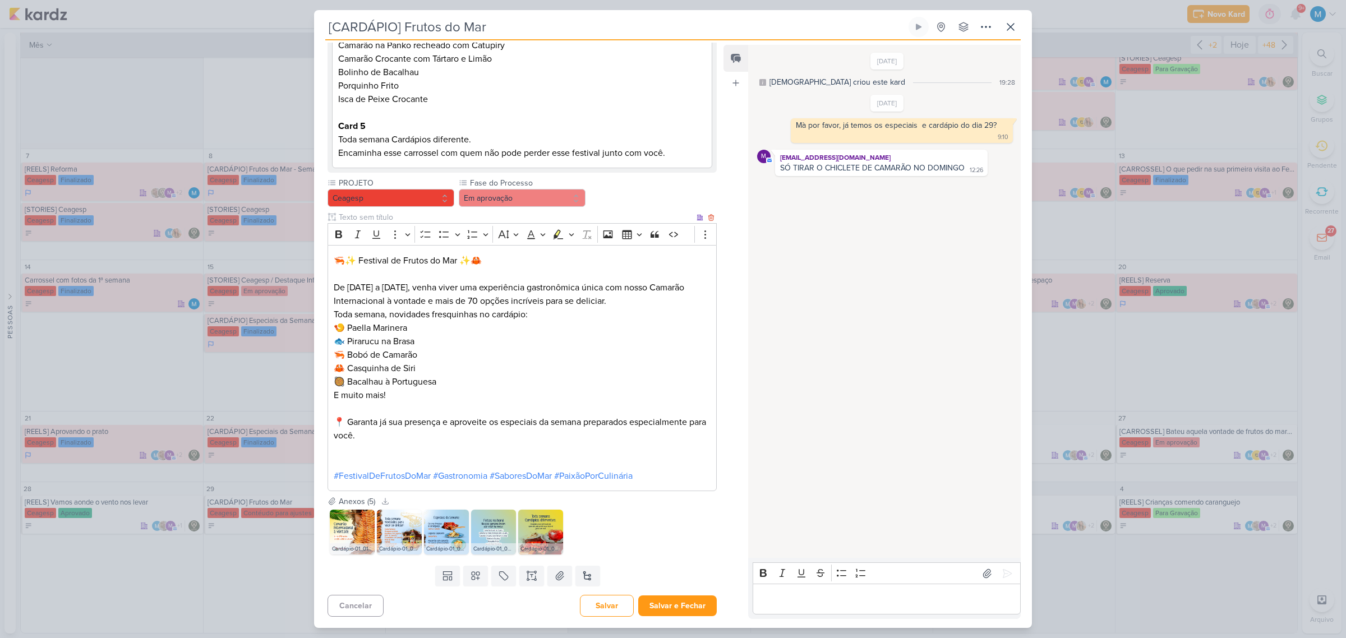
click at [404, 393] on p "Toda semana, novidades fresquinhas no cardápio: 🍤 Paella Marinera 🐟 Pirarucu na…" at bounding box center [522, 355] width 377 height 94
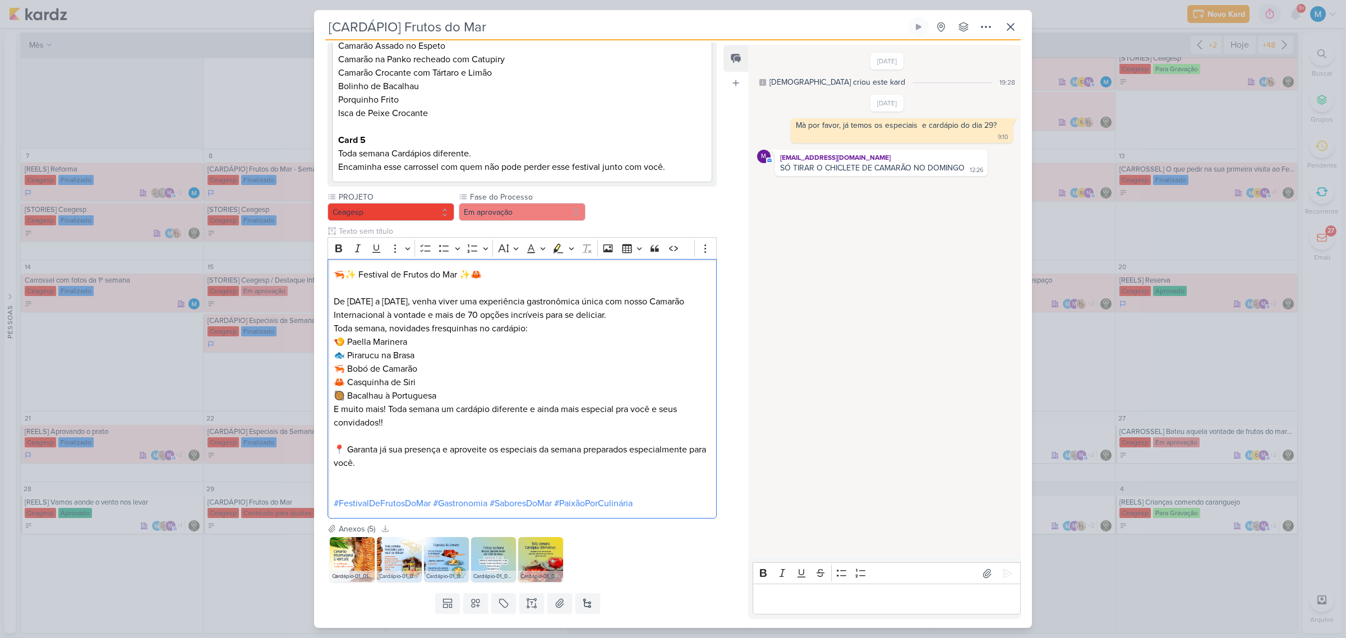
scroll to position [587, 0]
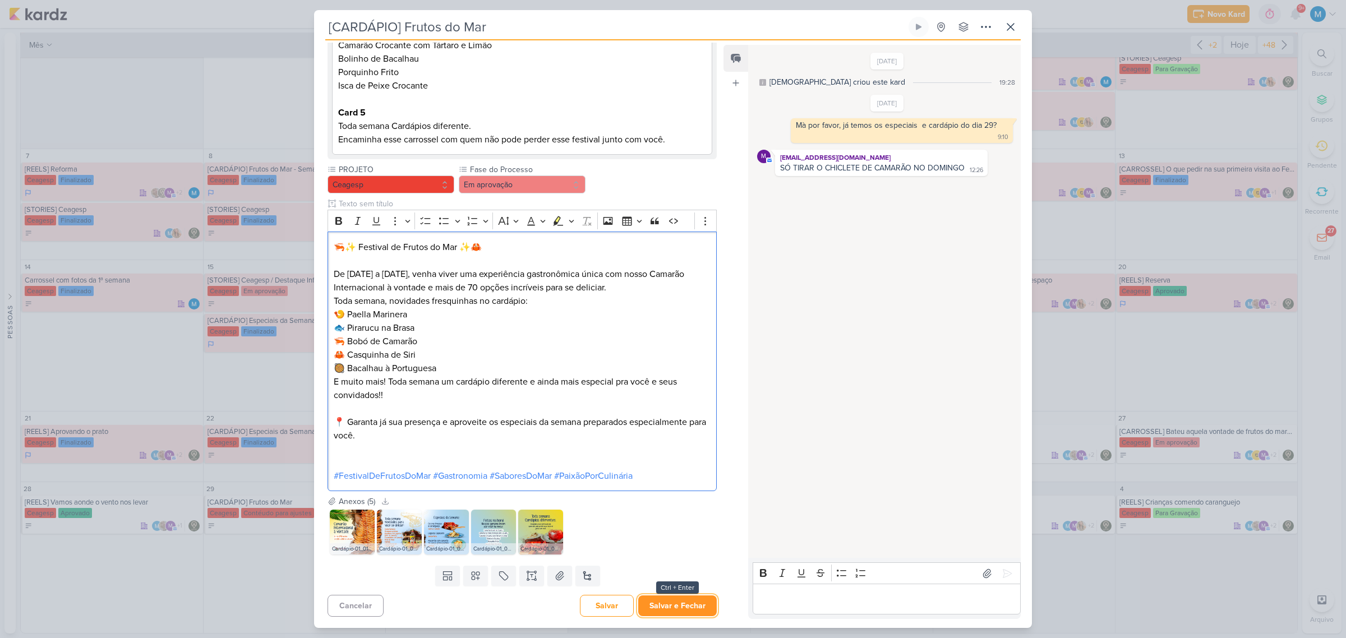
click at [684, 419] on button "Salvar e Fechar" at bounding box center [677, 606] width 79 height 21
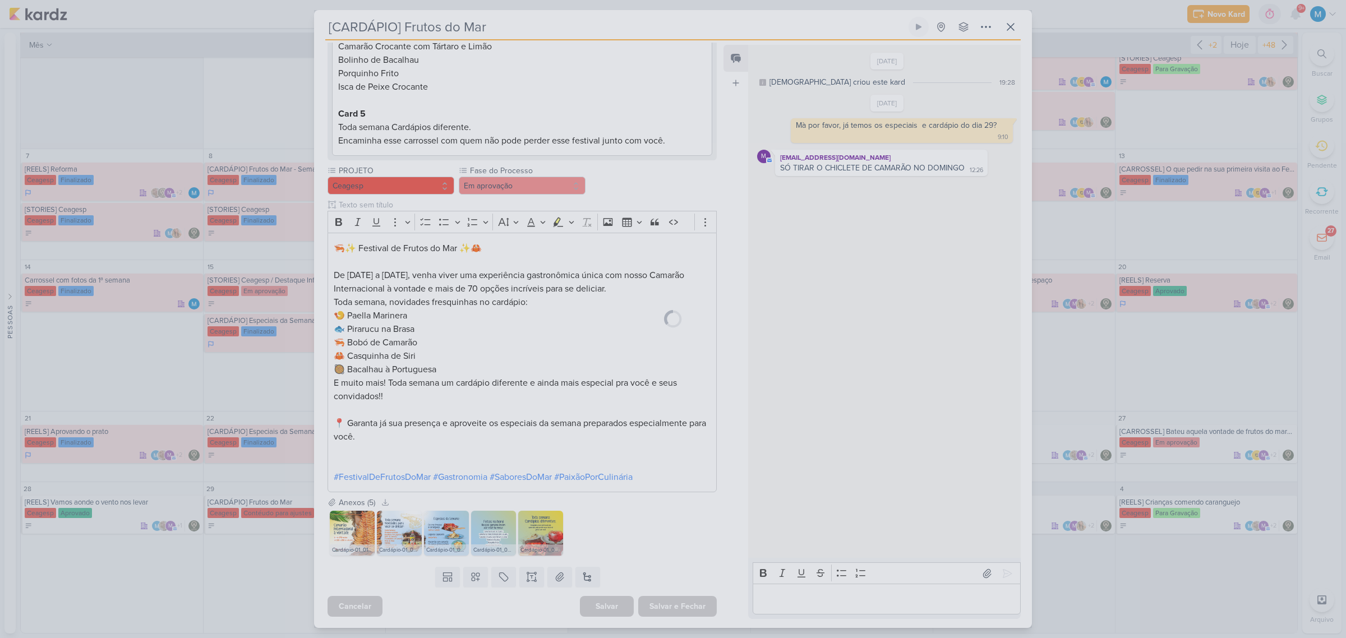
scroll to position [586, 0]
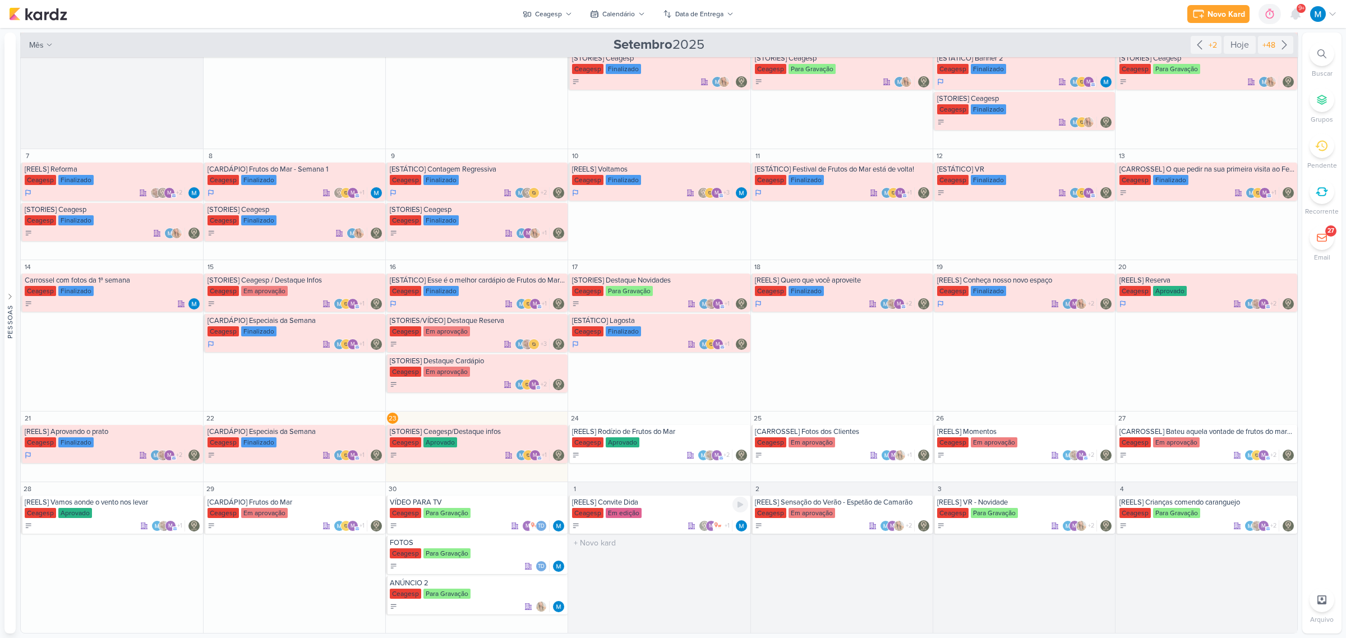
click at [626, 419] on div "[REELS] Convite Dida [GEOGRAPHIC_DATA] Em edição m +1" at bounding box center [659, 515] width 182 height 38
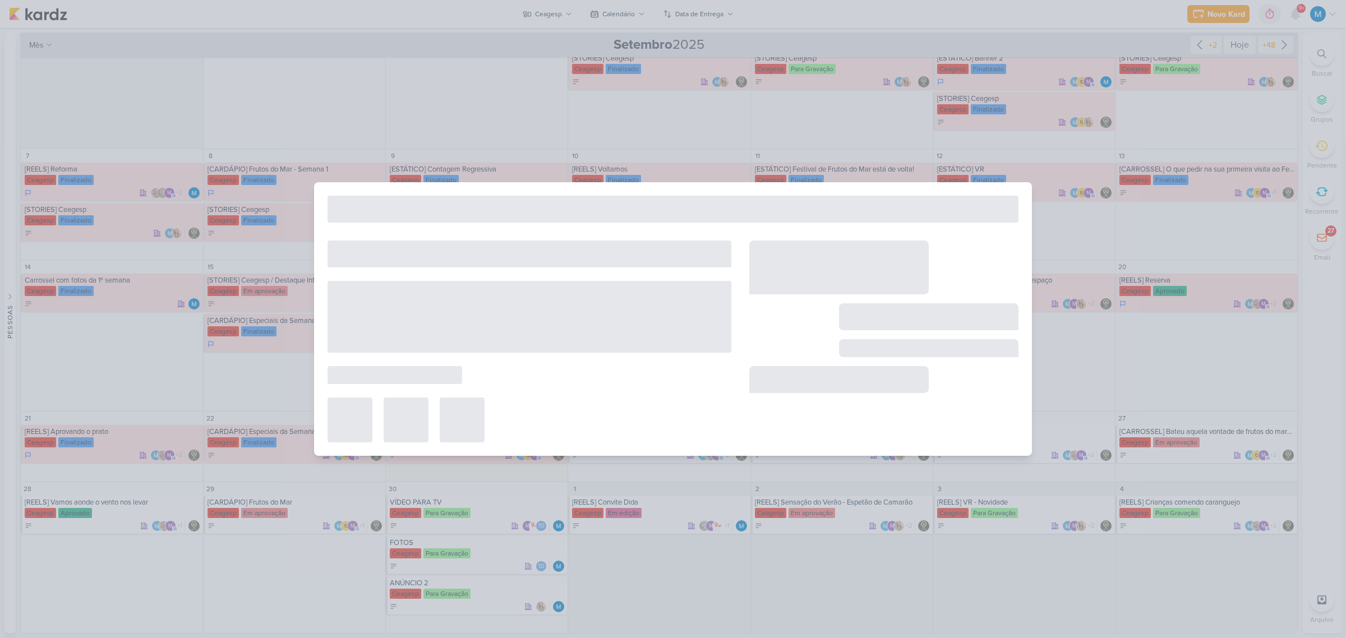
type input "[REELS] Convite Dida"
type input "[DATE] 23:59"
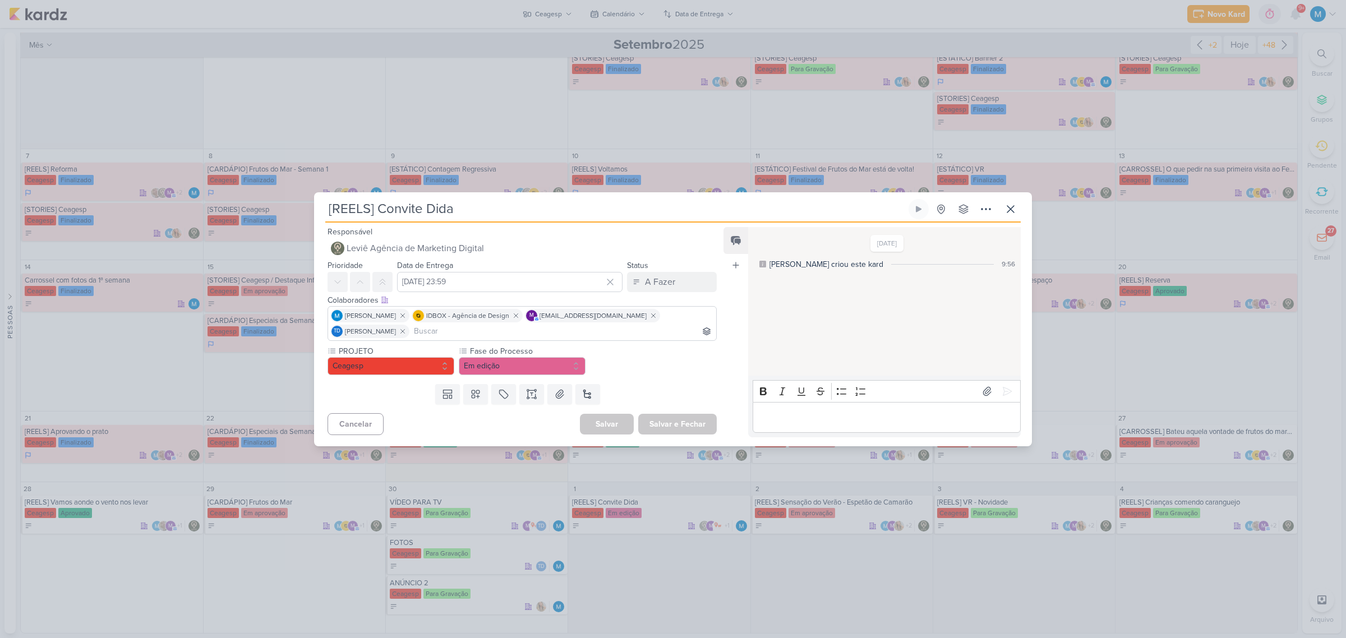
scroll to position [0, 0]
click at [957, 208] on icon at bounding box center [985, 209] width 13 height 13
click at [957, 230] on button "Copiar Link" at bounding box center [946, 234] width 143 height 19
click at [662, 283] on div "A Fazer" at bounding box center [660, 281] width 30 height 13
click at [675, 343] on div "Em Andamento" at bounding box center [663, 345] width 53 height 12
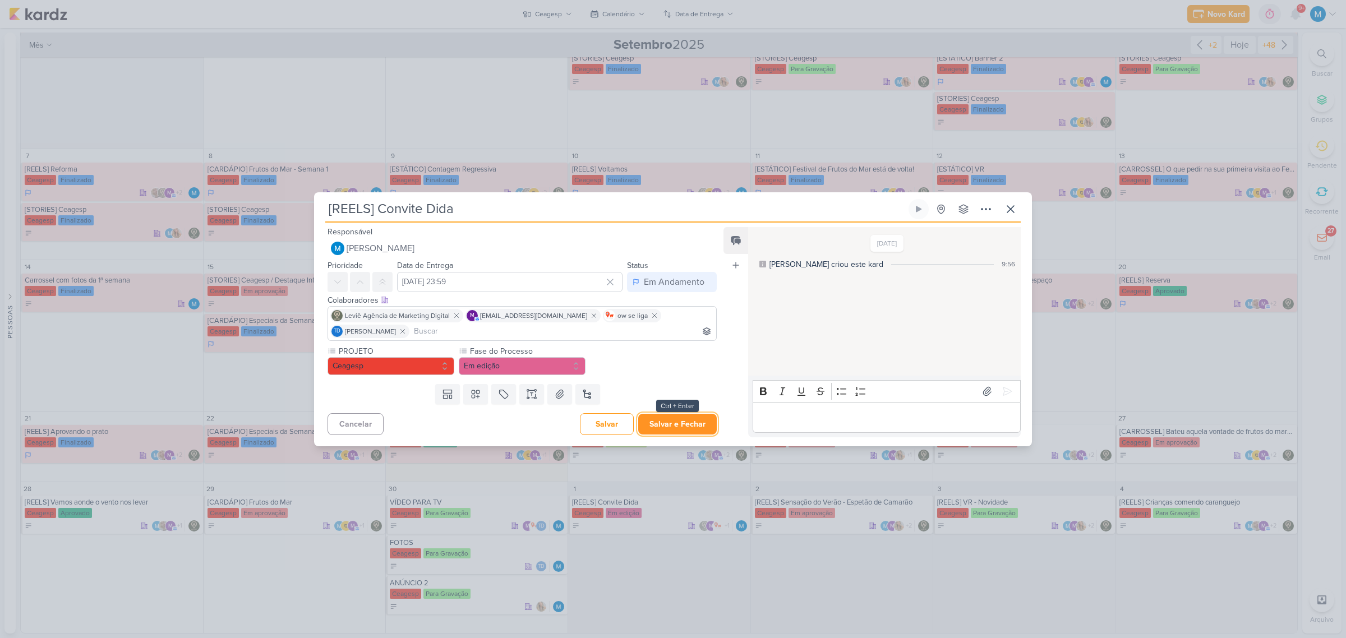
click at [682, 419] on button "Salvar e Fechar" at bounding box center [677, 424] width 79 height 21
